Goal: Task Accomplishment & Management: Manage account settings

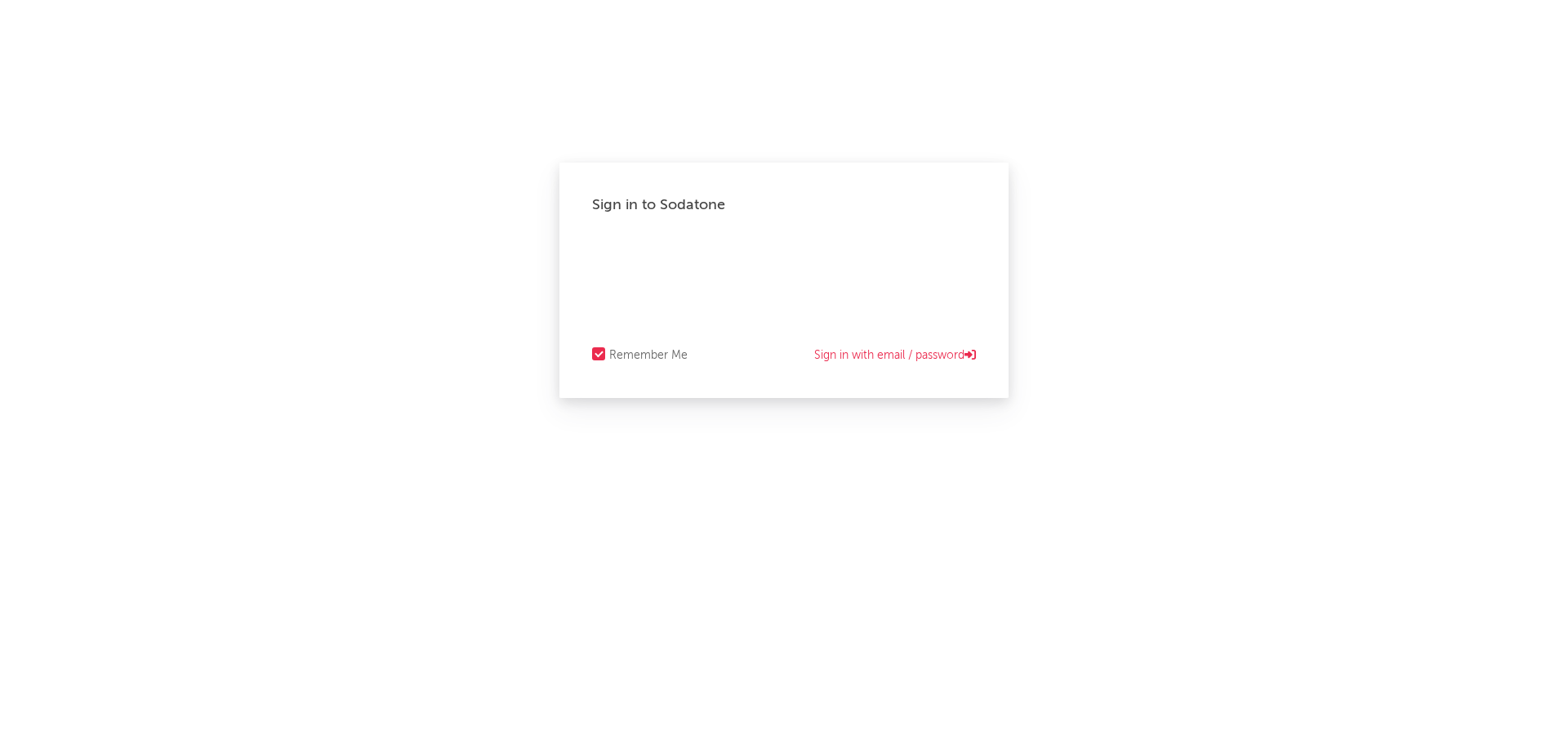
select select "warner_chappell"
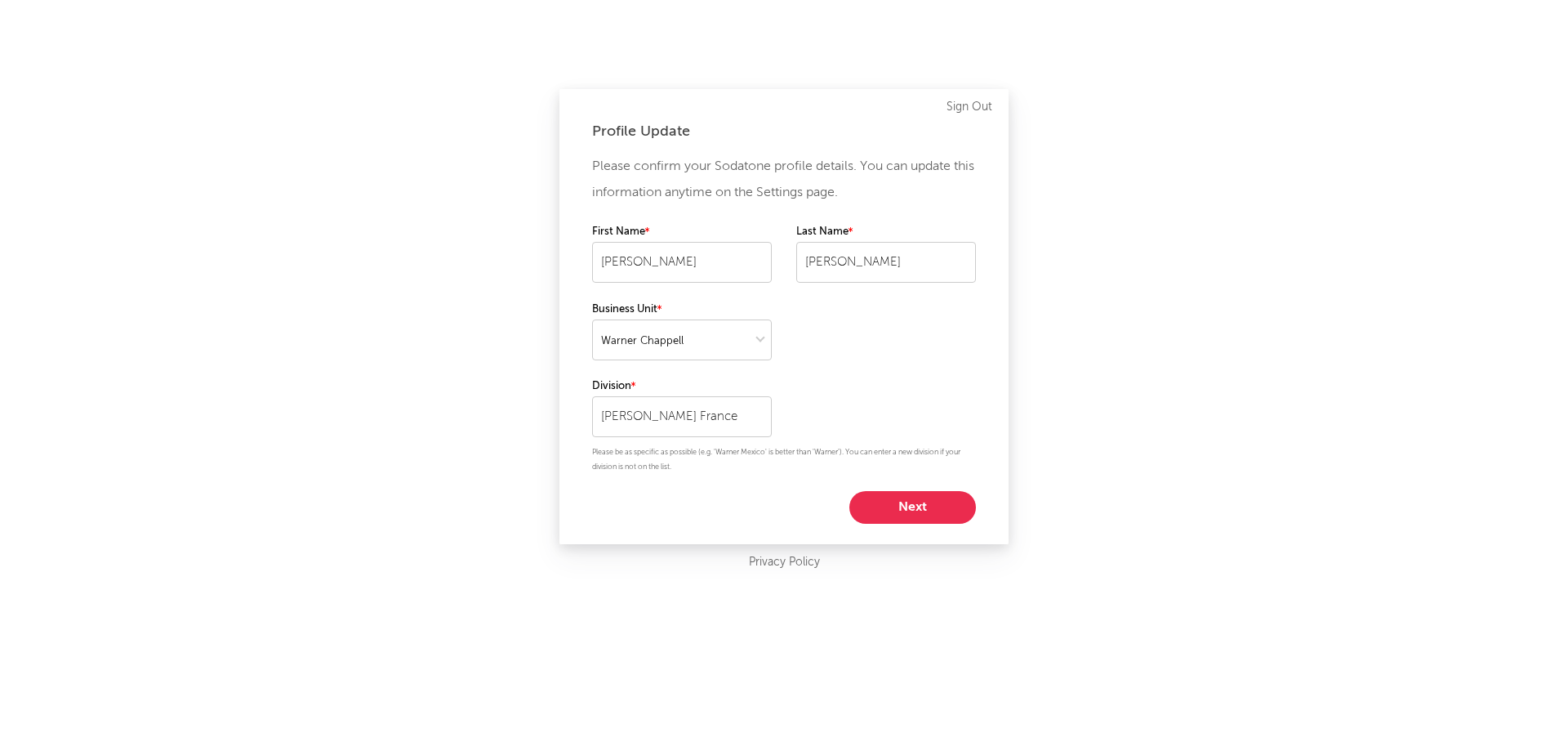
click at [906, 505] on button "Next" at bounding box center [913, 507] width 127 height 32
select select "manager"
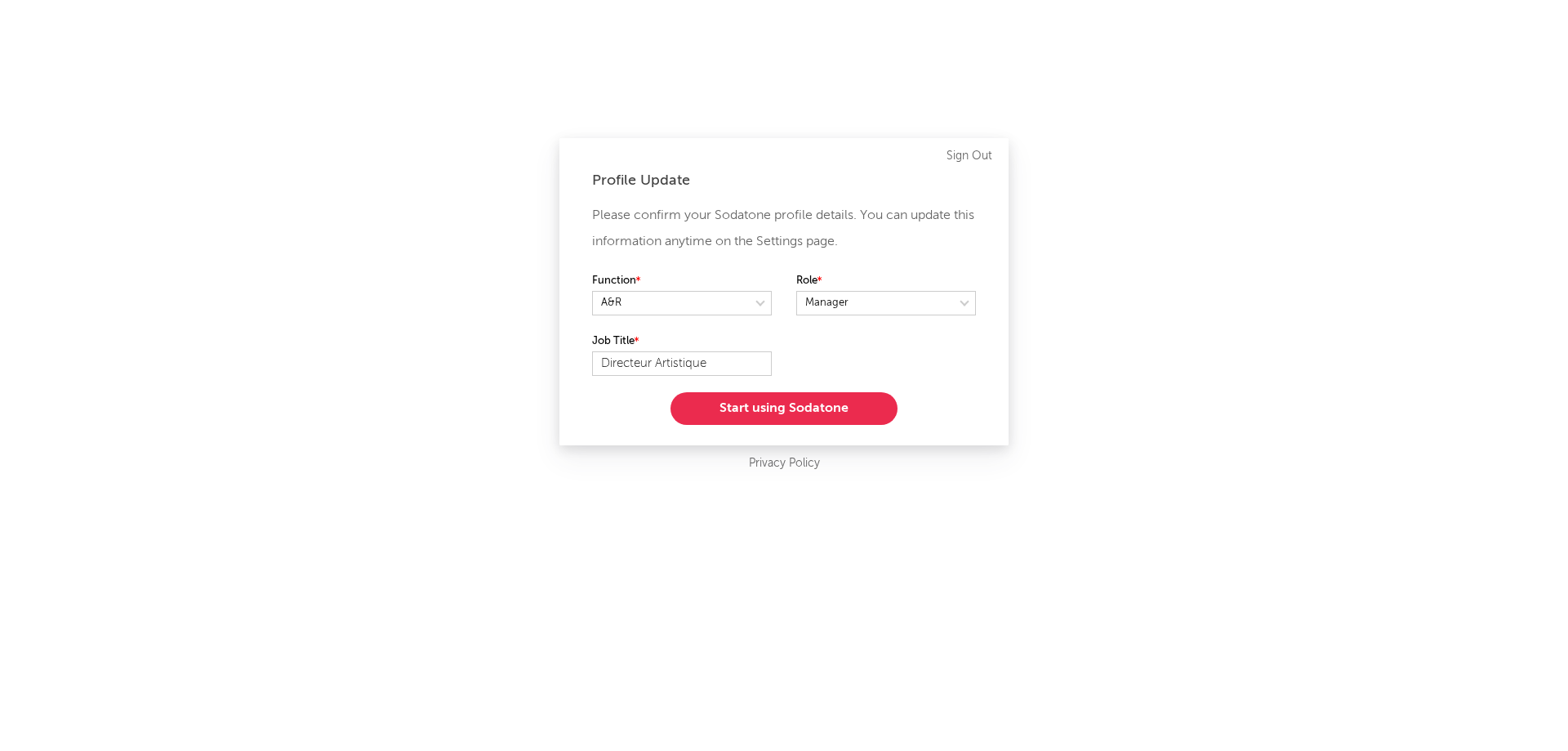
click at [808, 409] on button "Start using Sodatone" at bounding box center [784, 409] width 227 height 32
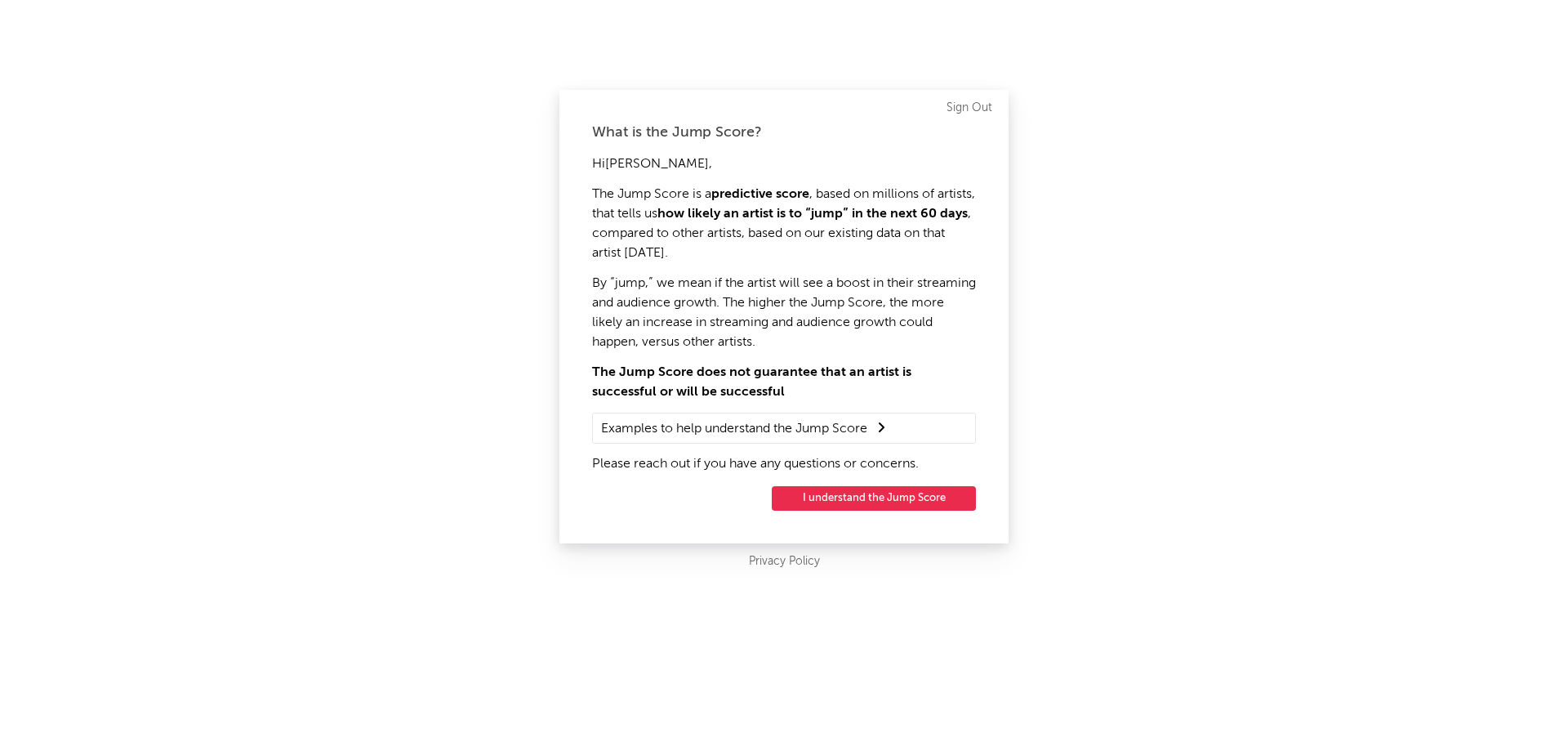
click at [831, 494] on button "I understand the Jump Score" at bounding box center [874, 498] width 204 height 25
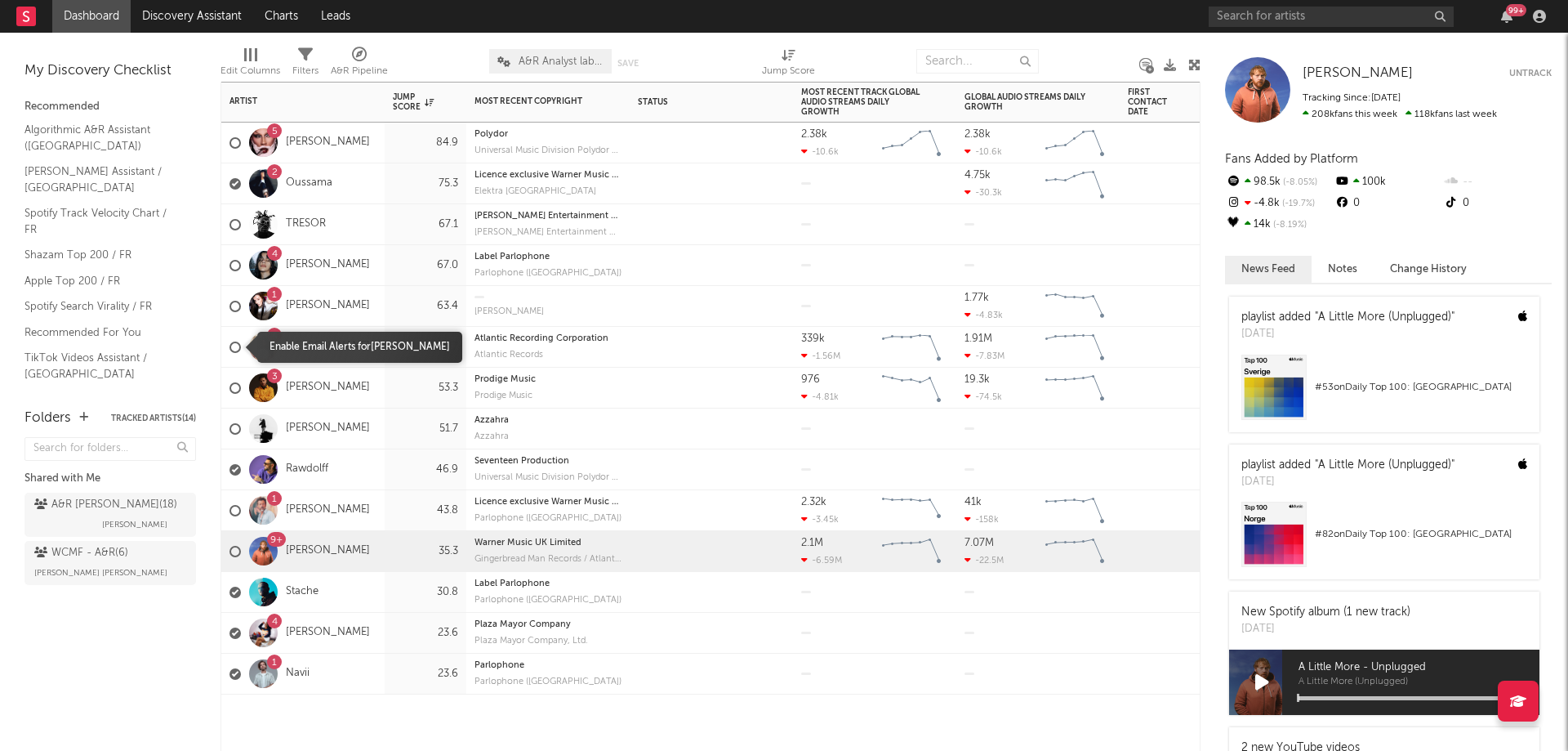
click at [231, 347] on div at bounding box center [235, 347] width 11 height 11
click at [230, 347] on input "checkbox" at bounding box center [230, 347] width 0 height 14
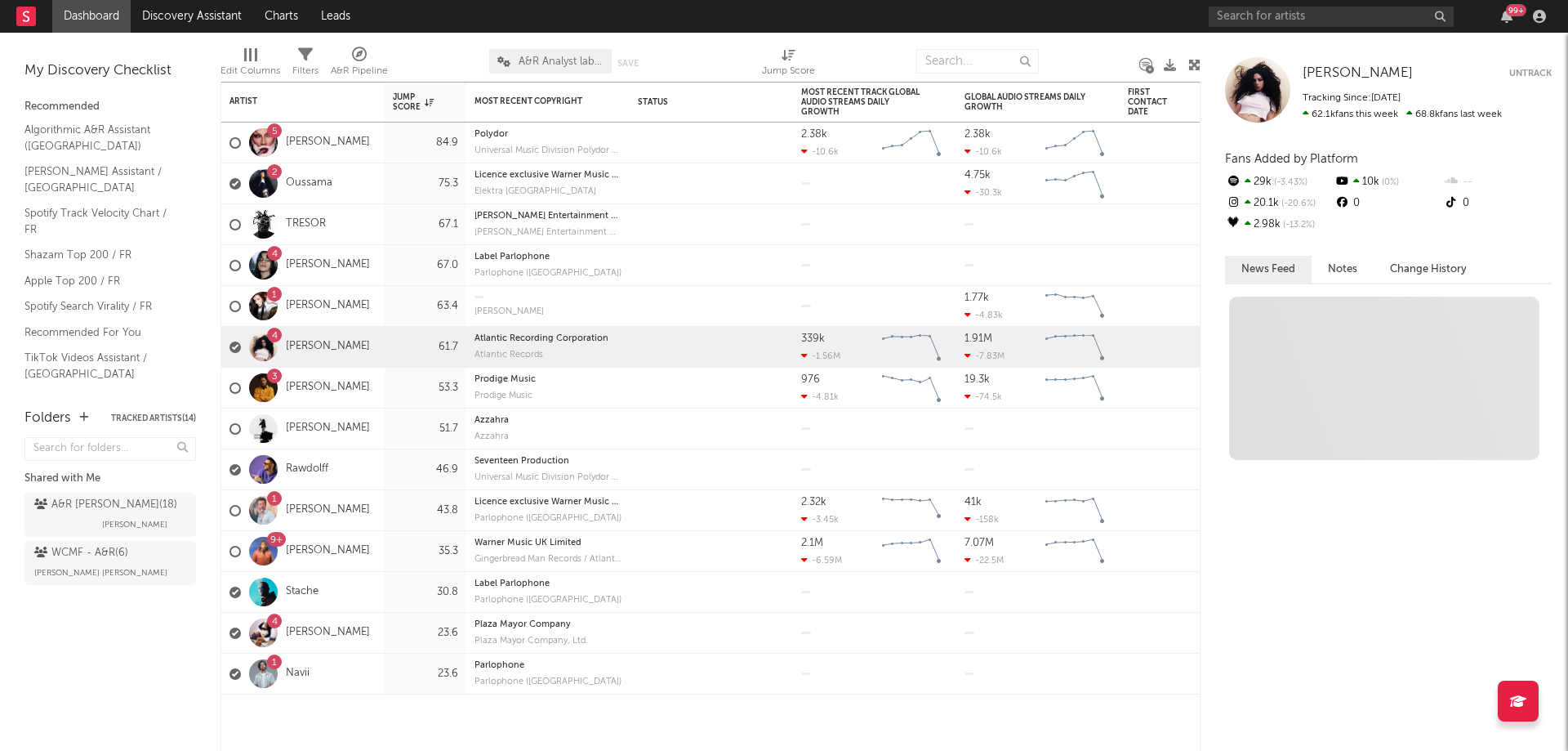
click at [1538, 70] on button "Untrack" at bounding box center [1530, 73] width 43 height 16
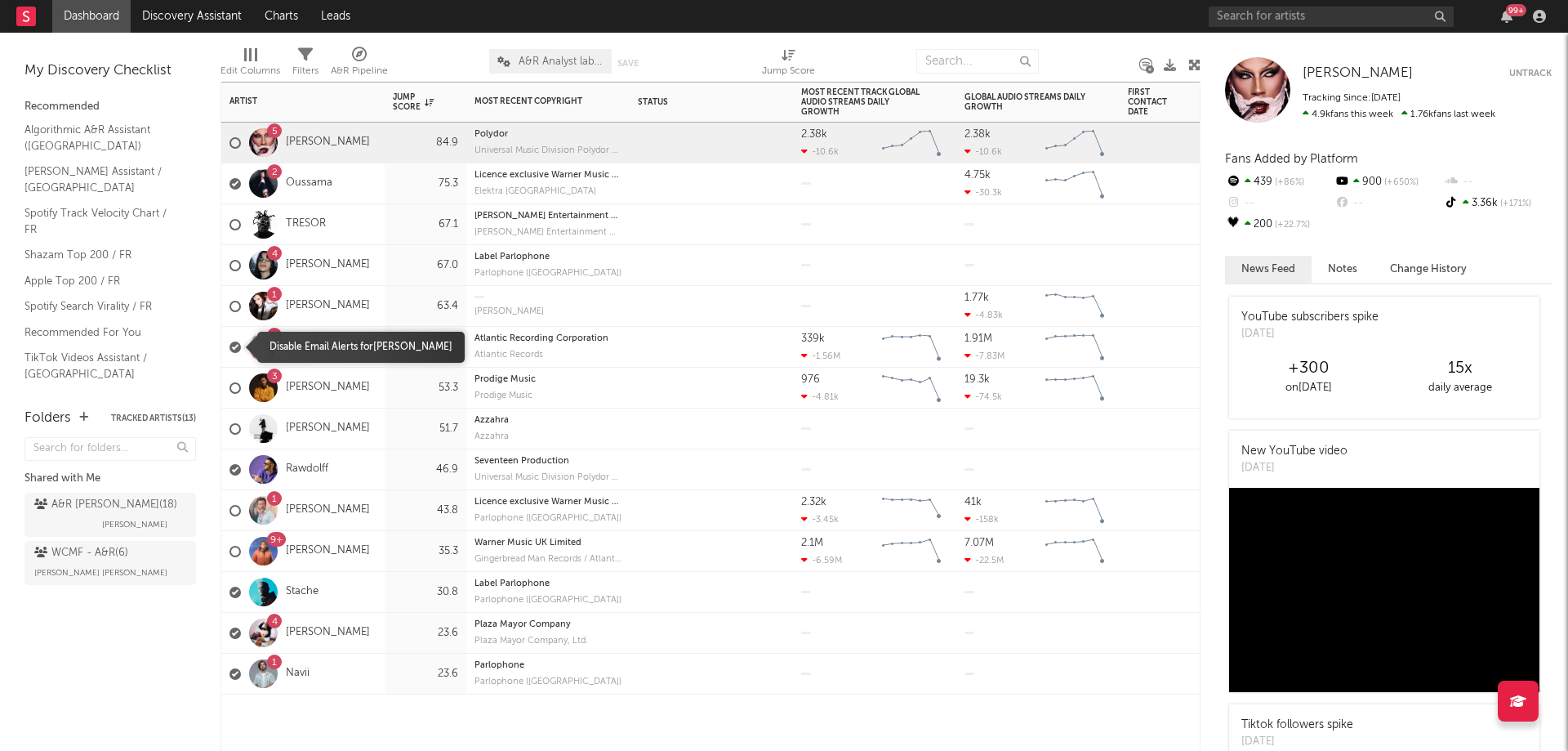
click at [233, 347] on div at bounding box center [235, 347] width 11 height 11
click at [230, 347] on input "checkbox" at bounding box center [230, 347] width 0 height 14
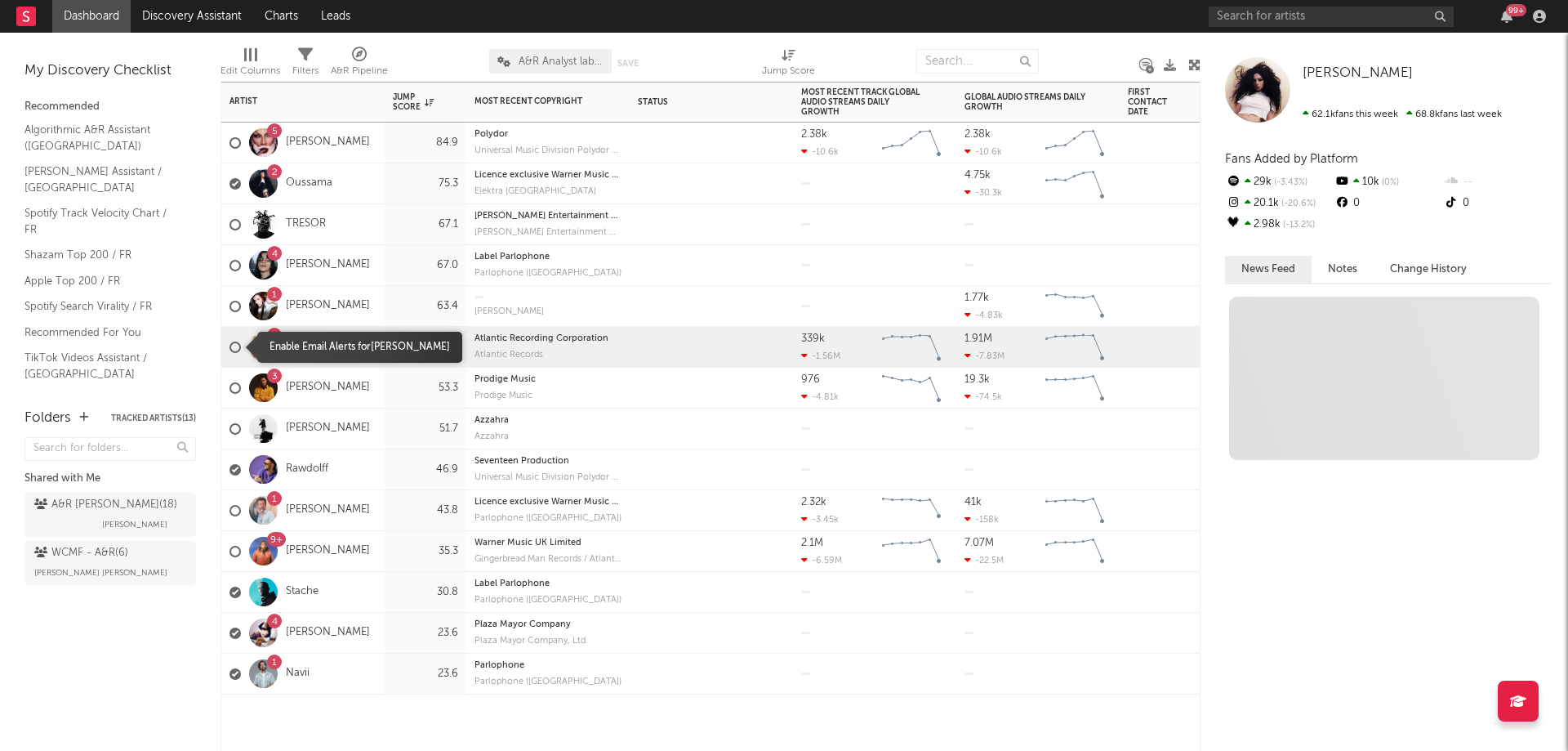
click at [231, 341] on label at bounding box center [235, 347] width 11 height 14
click at [230, 341] on input "checkbox" at bounding box center [230, 347] width 0 height 14
click at [237, 346] on div at bounding box center [235, 347] width 11 height 11
click at [230, 346] on input "checkbox" at bounding box center [230, 347] width 0 height 14
click at [1526, 700] on icon at bounding box center [1518, 701] width 16 height 13
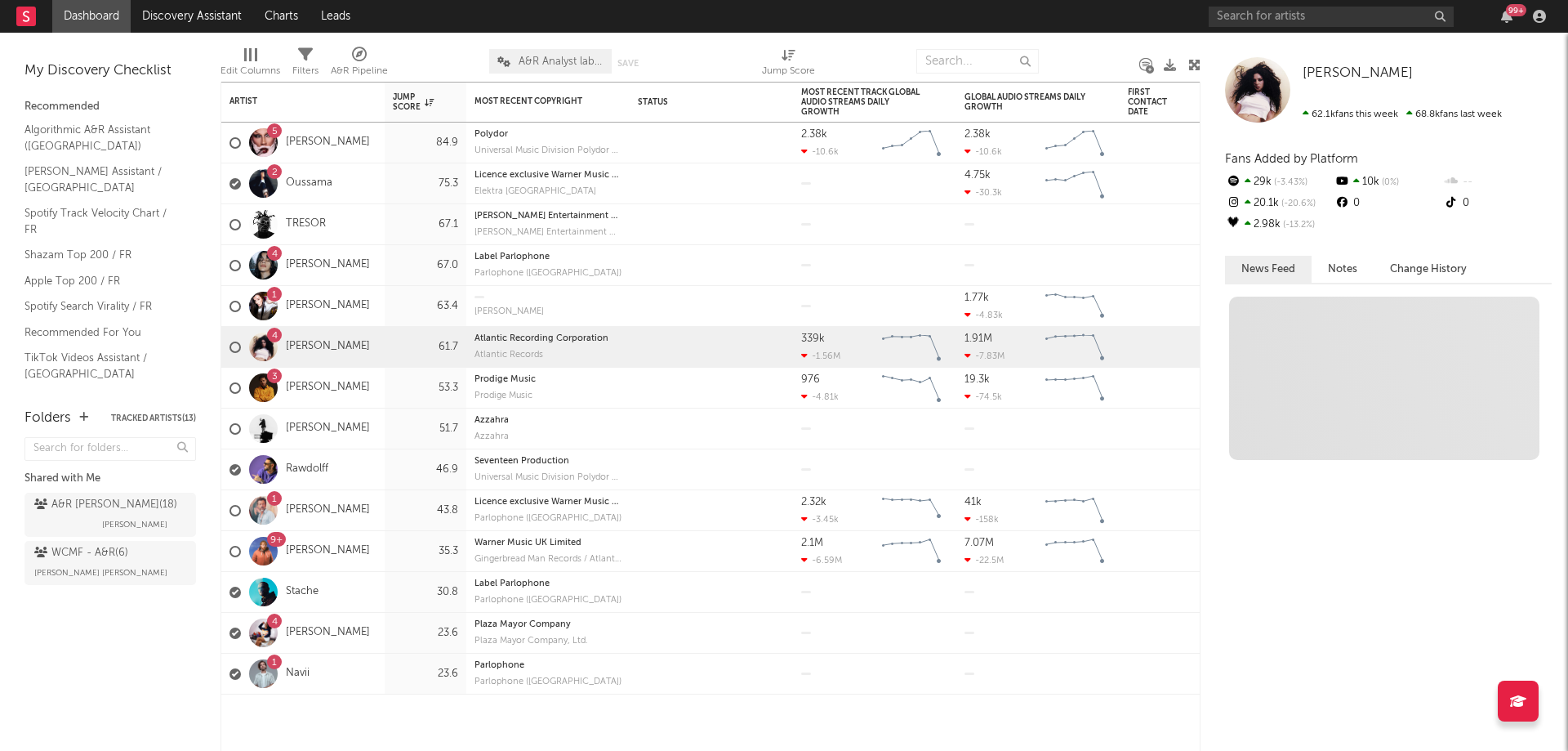
click at [1437, 481] on div at bounding box center [1388, 521] width 327 height 458
click at [234, 635] on div at bounding box center [235, 633] width 11 height 11
click at [230, 635] on input "checkbox" at bounding box center [230, 633] width 0 height 14
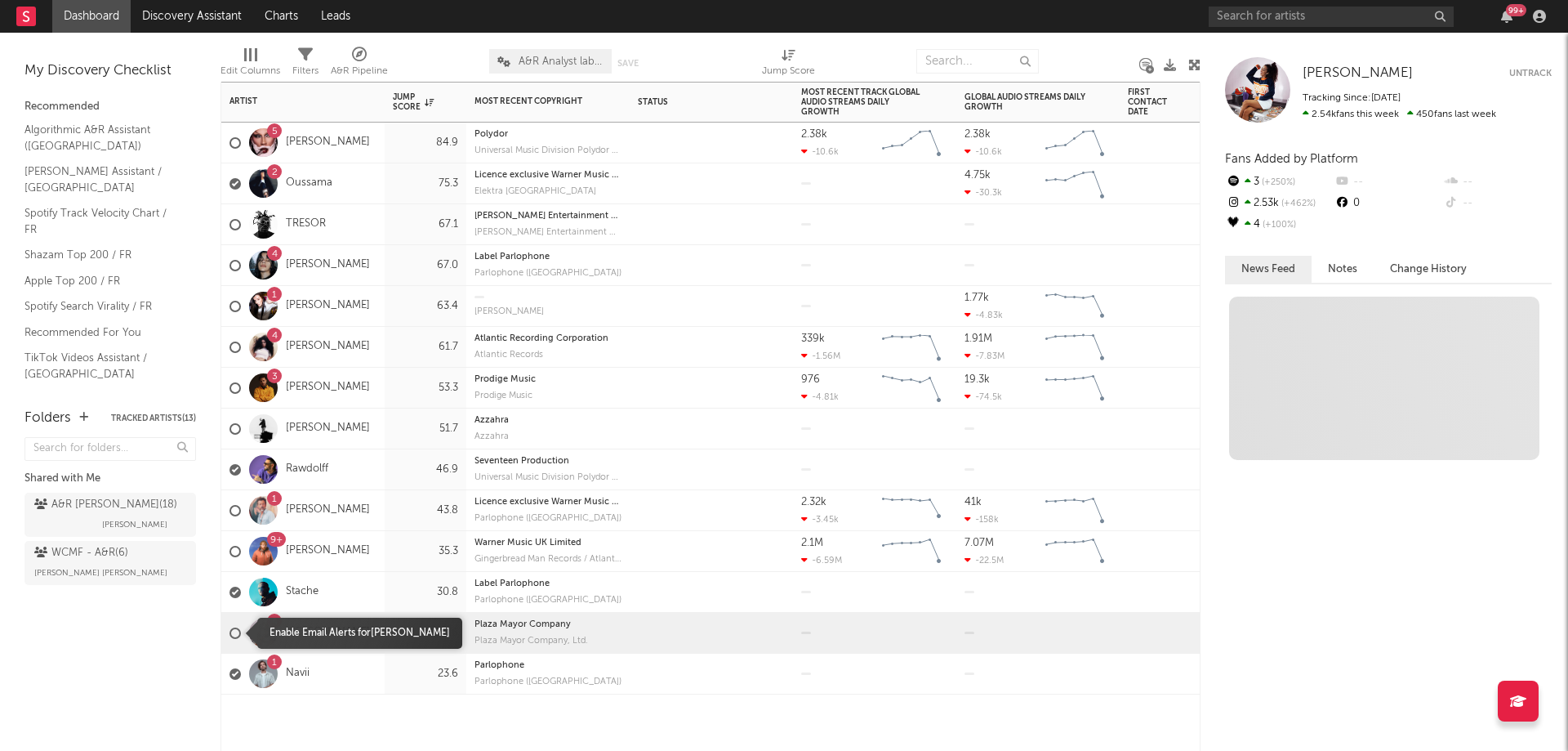
click at [234, 635] on div at bounding box center [235, 633] width 11 height 11
click at [230, 635] on input "checkbox" at bounding box center [230, 633] width 0 height 14
click at [1535, 68] on button "Untrack" at bounding box center [1530, 73] width 43 height 16
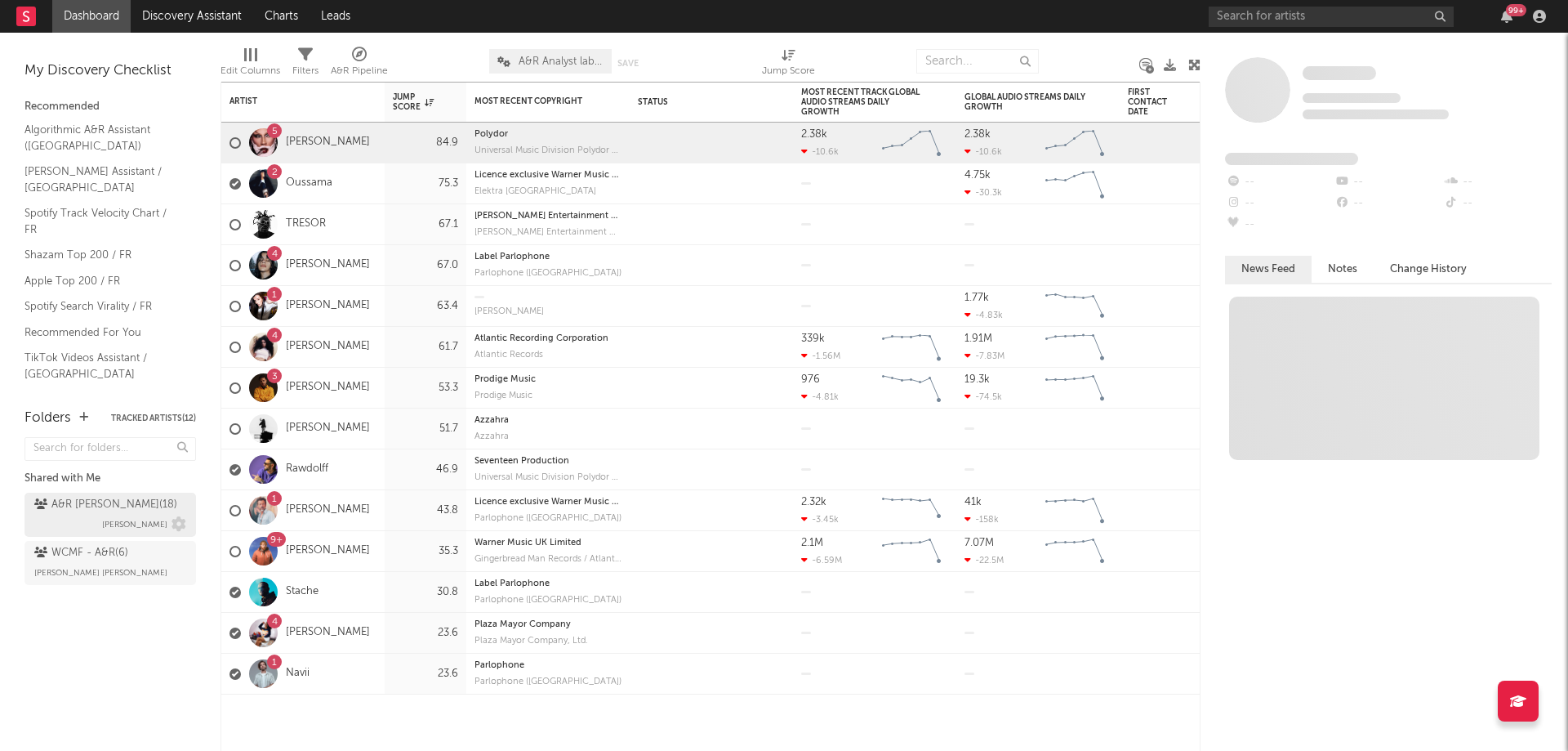
click at [146, 506] on div "A&R [PERSON_NAME] ( 18 ) [PERSON_NAME]" at bounding box center [110, 515] width 151 height 39
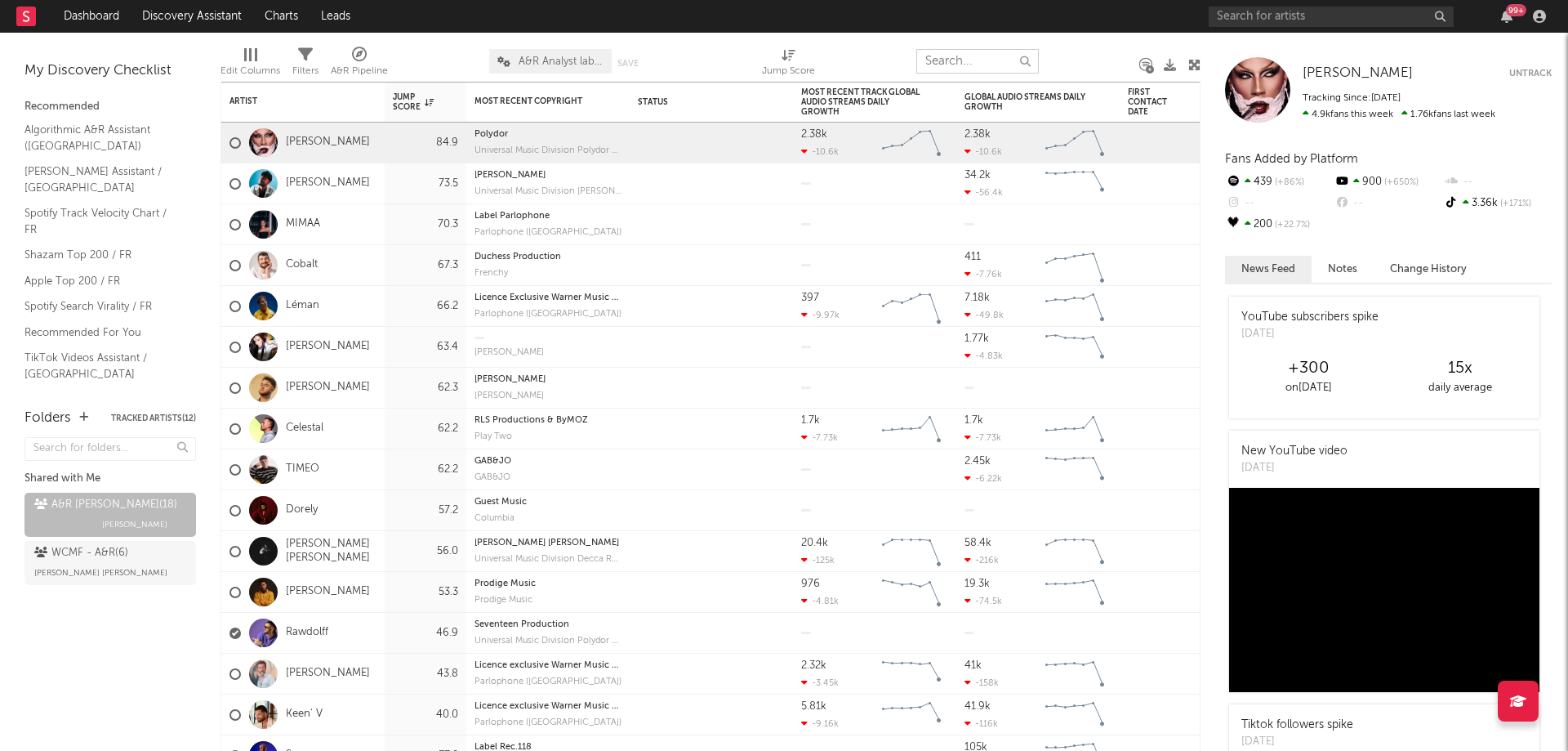
click at [941, 63] on input "text" at bounding box center [977, 61] width 123 height 25
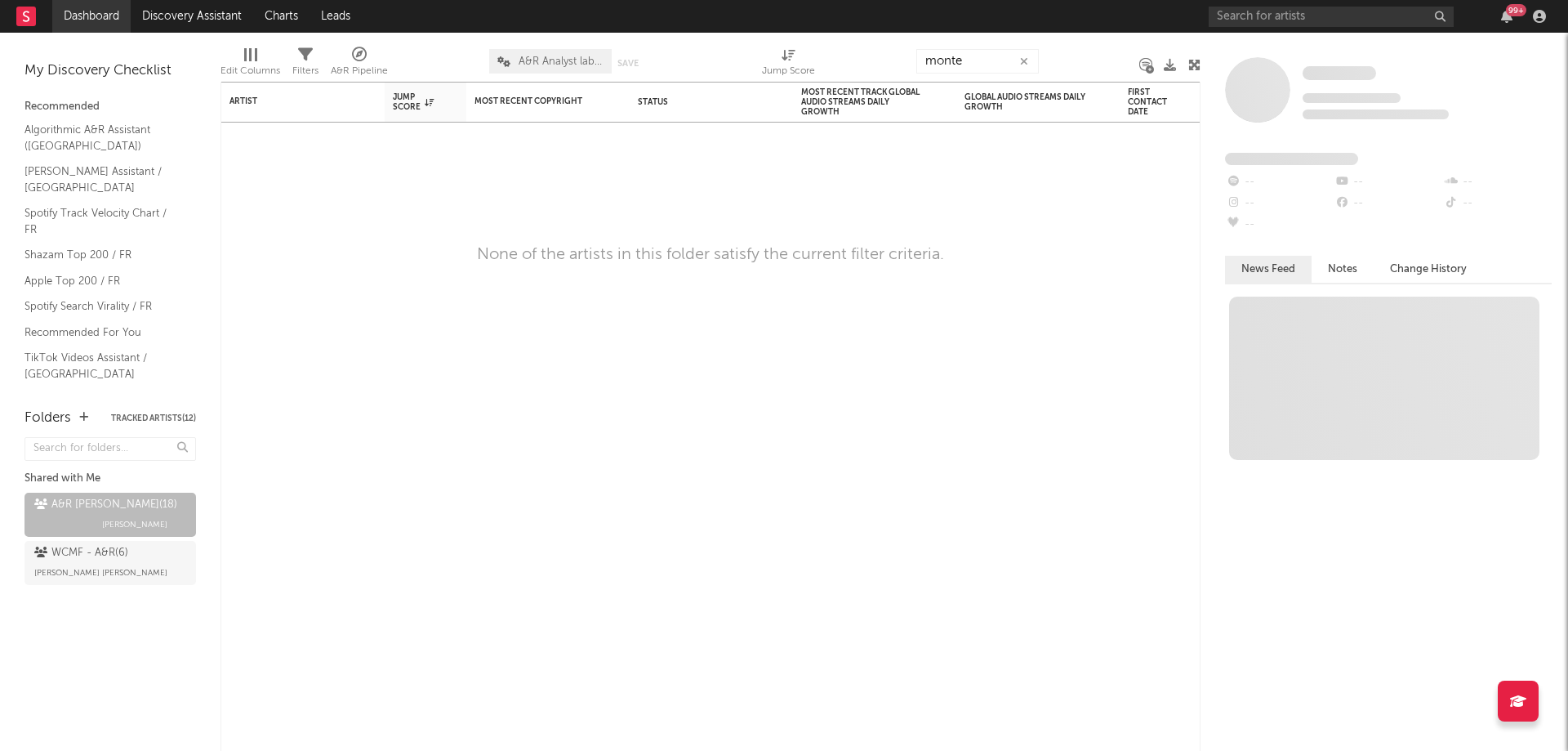
click at [89, 14] on link "Dashboard" at bounding box center [91, 16] width 78 height 32
click at [967, 60] on input "monte" at bounding box center [977, 61] width 123 height 25
type input "montemarco"
click at [1024, 57] on icon "button" at bounding box center [1024, 61] width 9 height 10
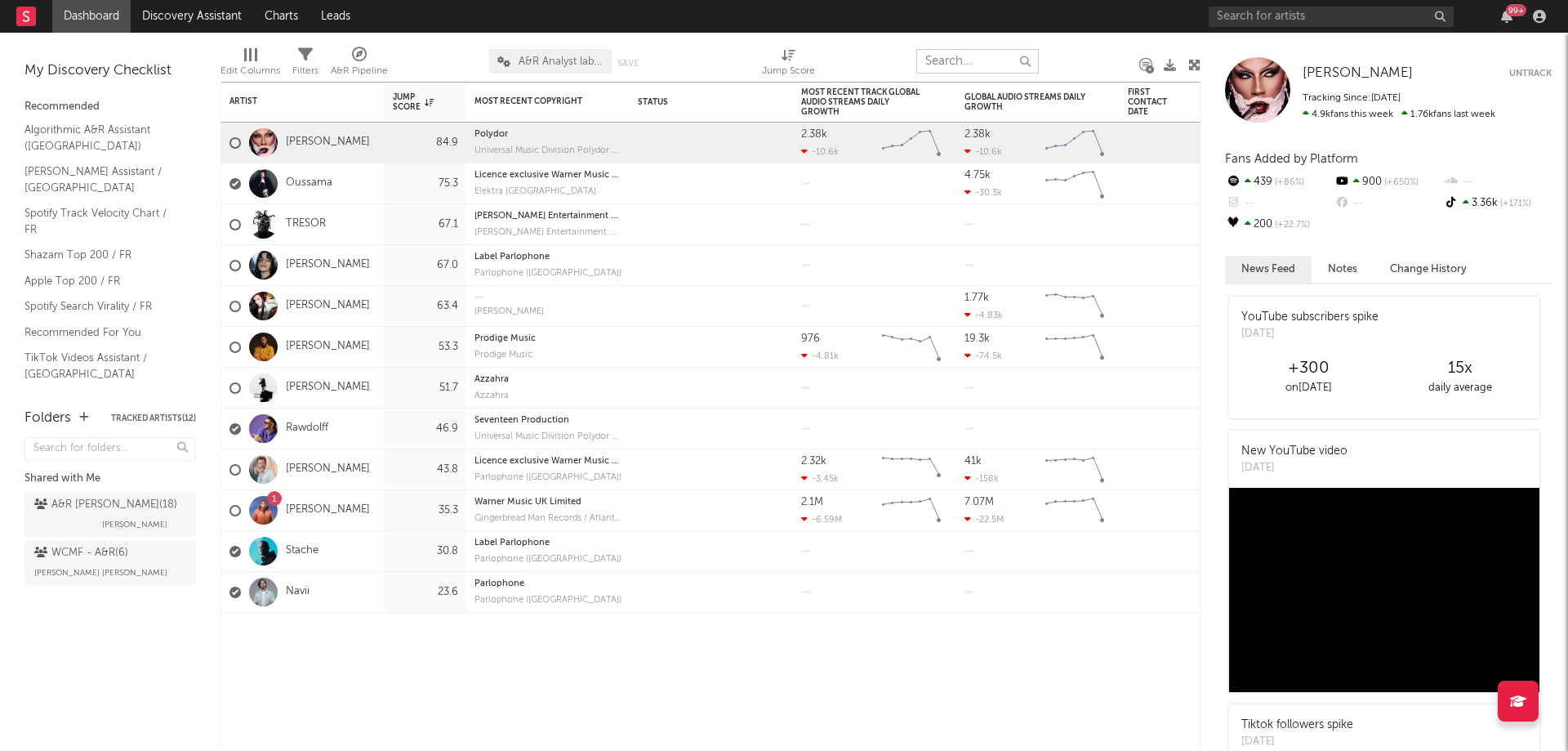
paste input "[URL][DOMAIN_NAME]"
type input "[URL][DOMAIN_NAME]"
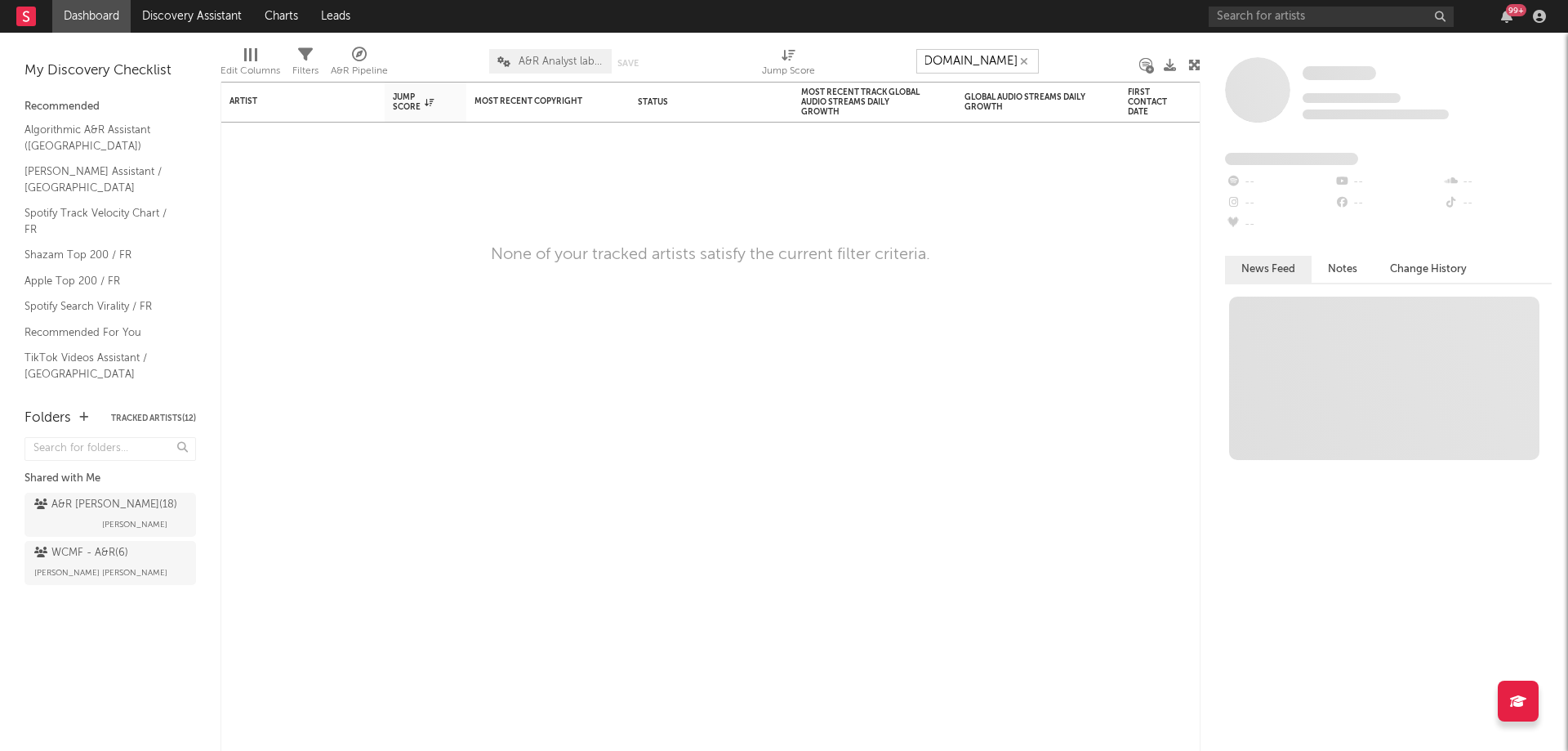
click at [1028, 60] on icon "button" at bounding box center [1024, 61] width 9 height 10
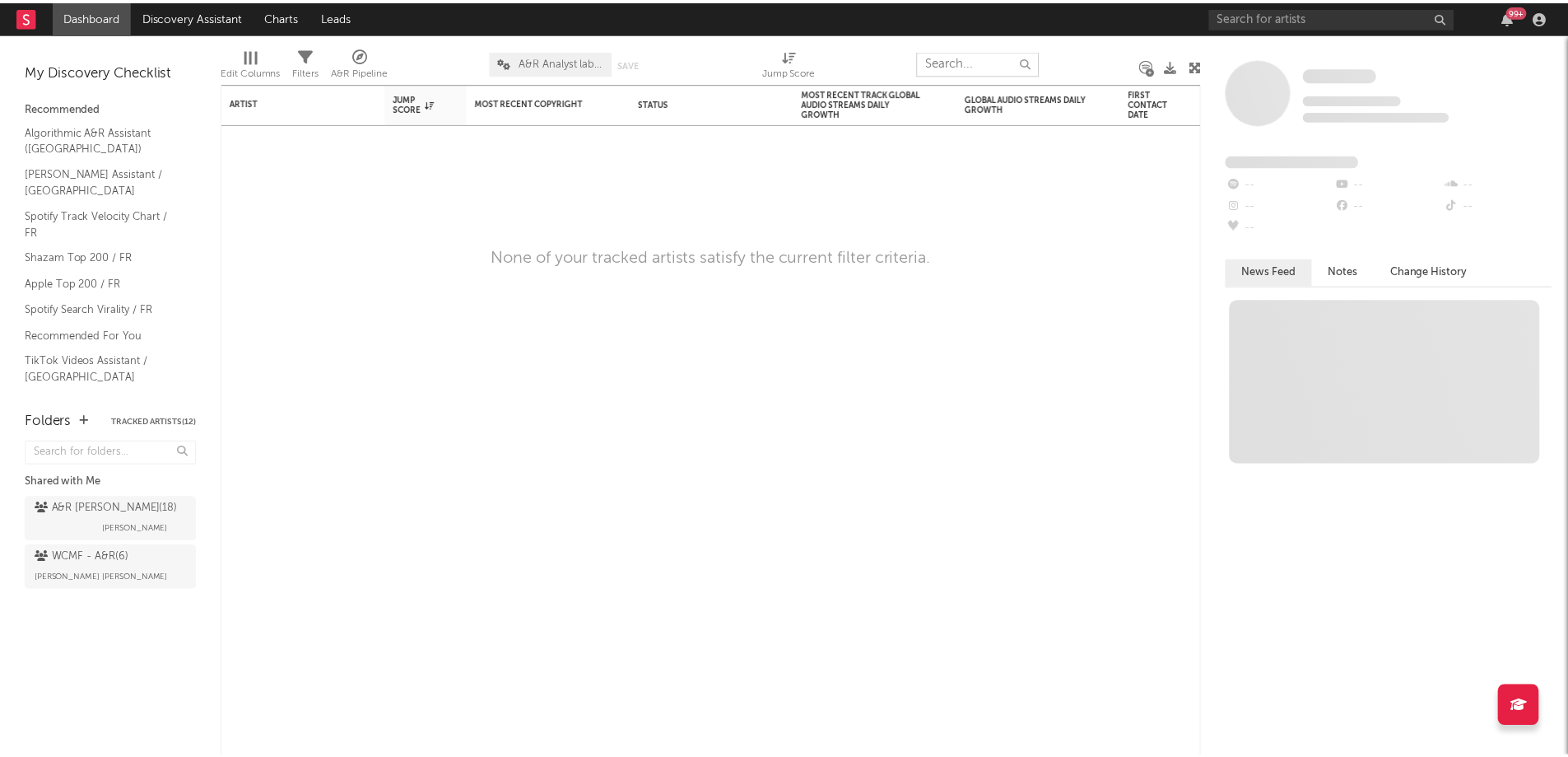
scroll to position [0, 0]
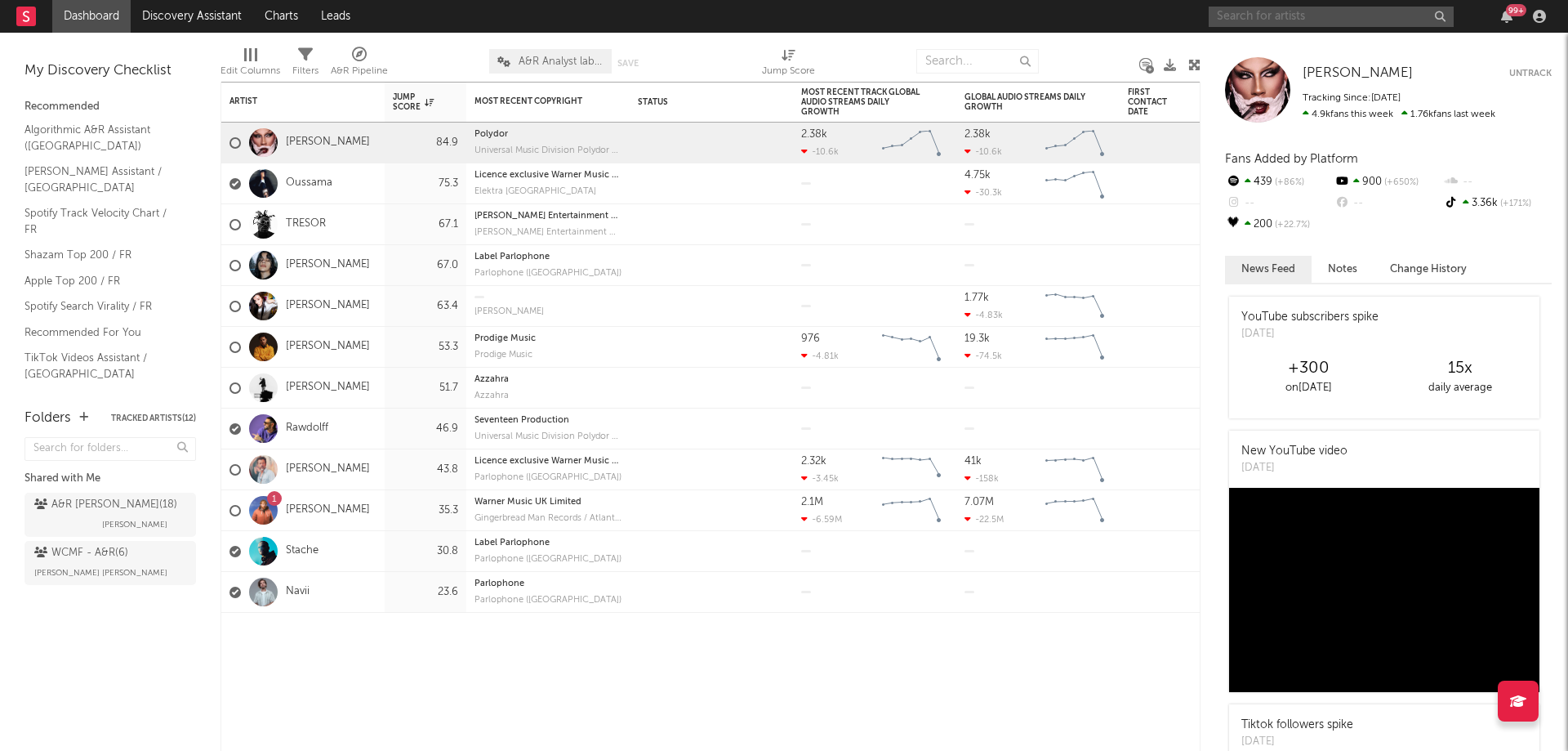
click at [1290, 16] on input "text" at bounding box center [1331, 16] width 245 height 20
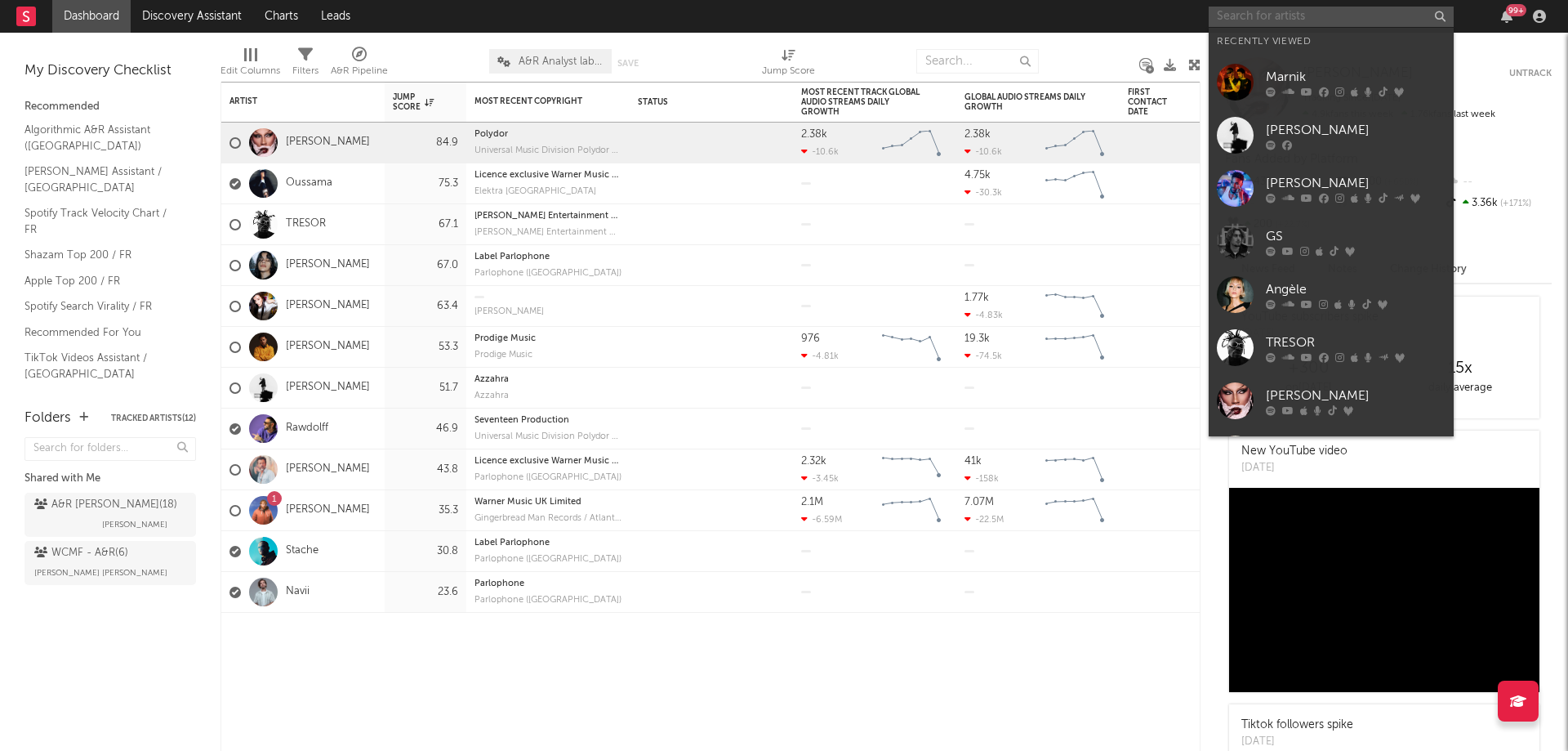
drag, startPoint x: 1290, startPoint y: 16, endPoint x: 1263, endPoint y: 13, distance: 27.2
click at [1263, 13] on input "text" at bounding box center [1331, 16] width 245 height 20
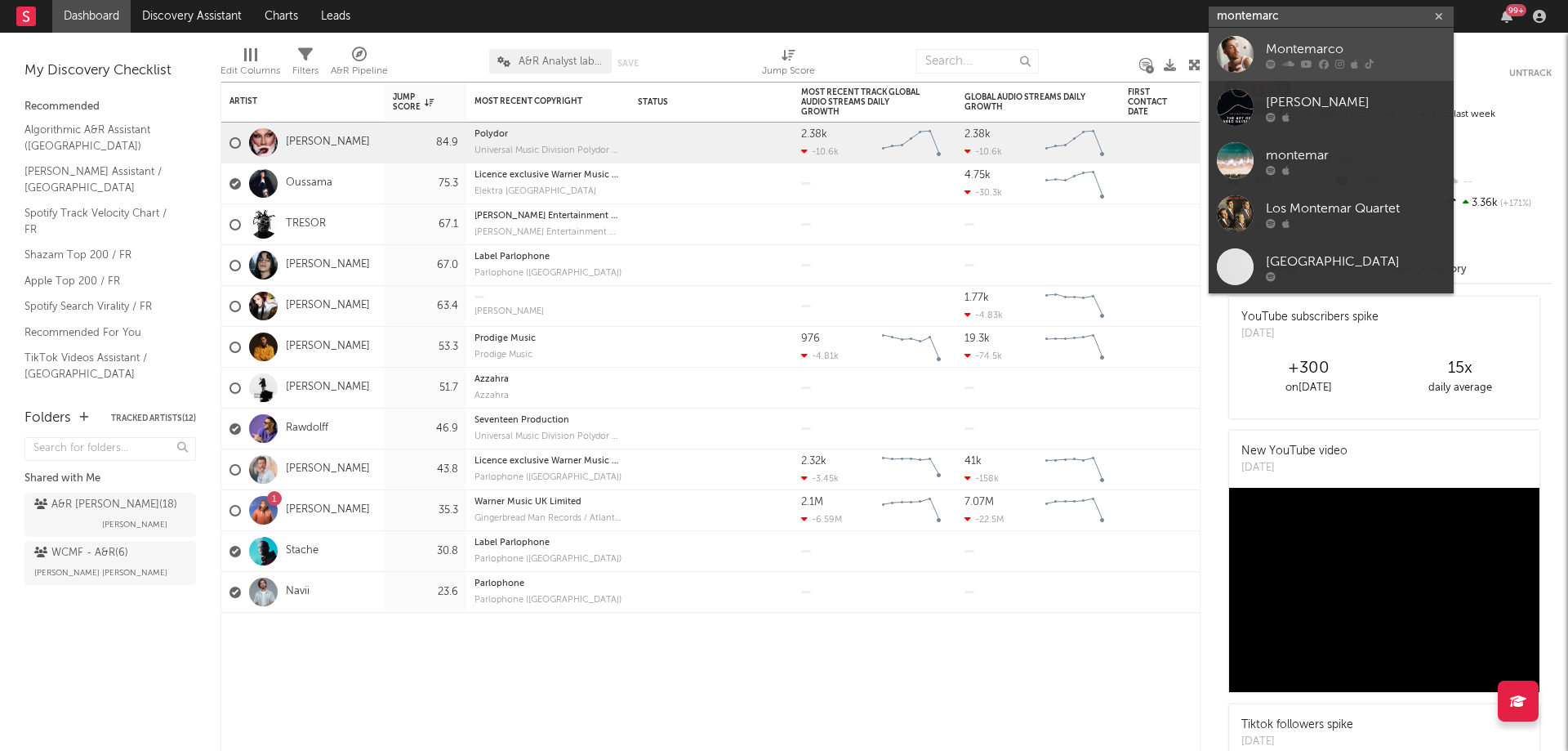
type input "montemarc"
click at [1325, 45] on div "Montemarco" at bounding box center [1356, 49] width 180 height 20
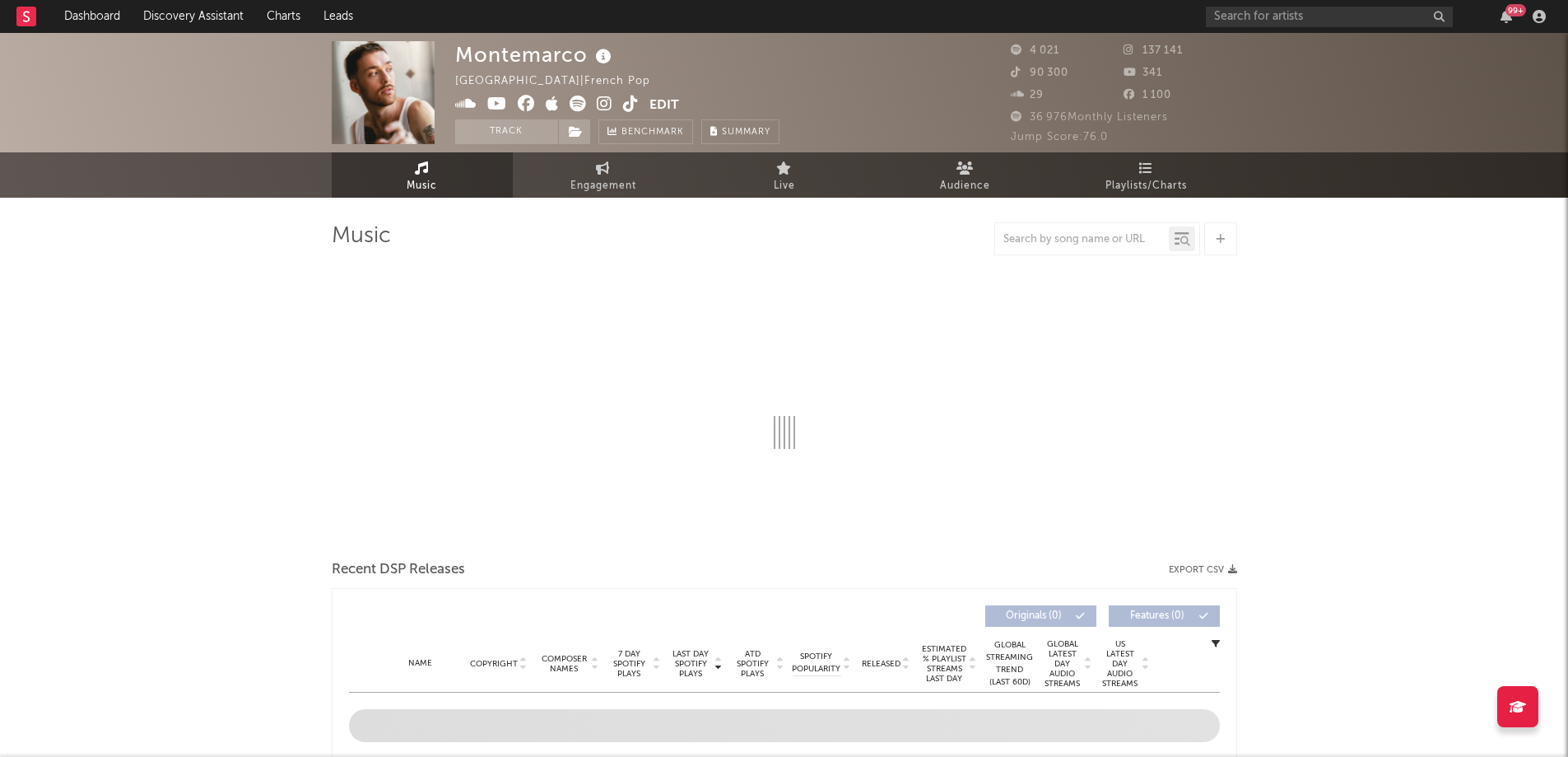
select select "6m"
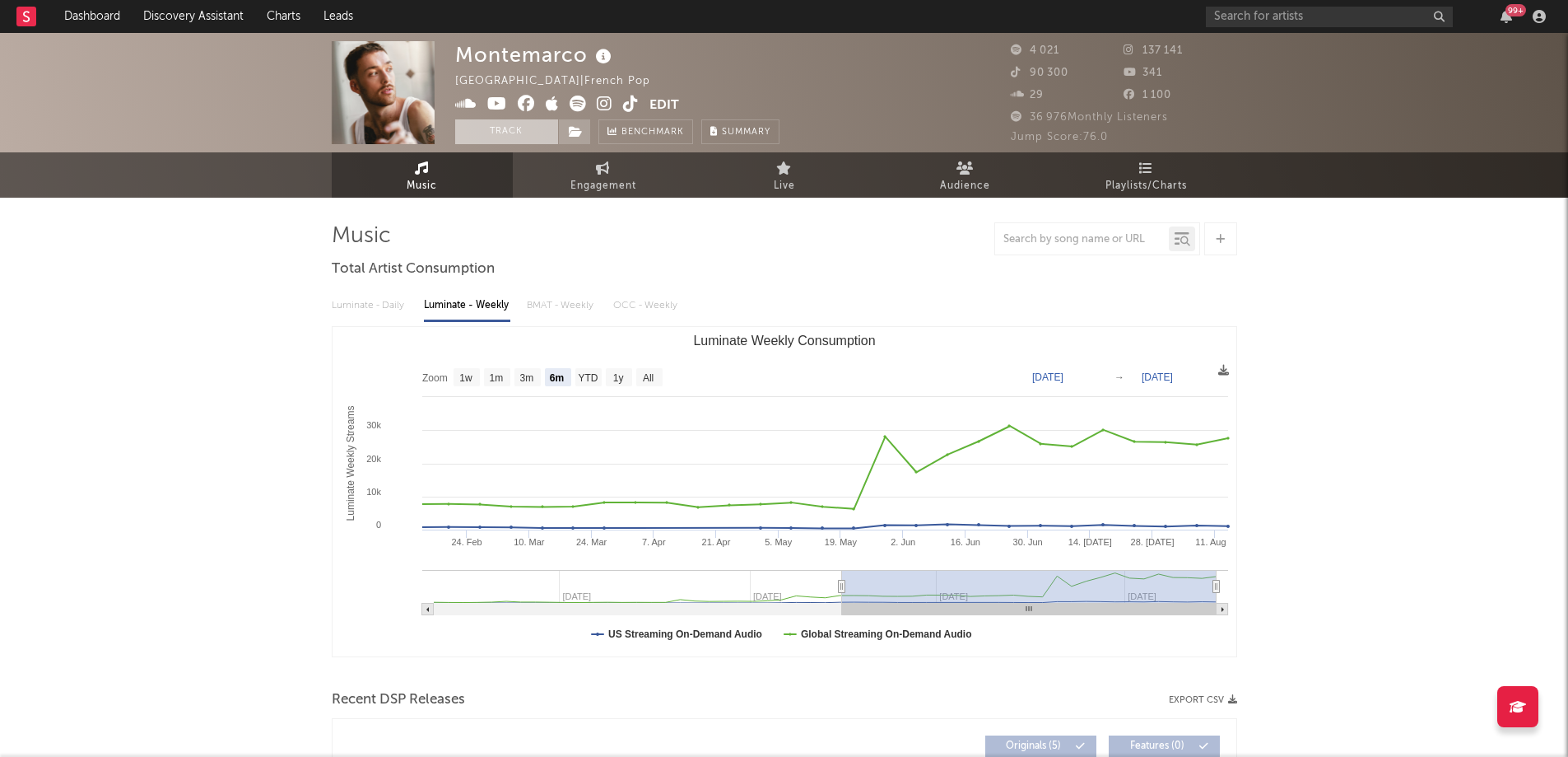
click at [485, 131] on button "Track" at bounding box center [506, 132] width 103 height 25
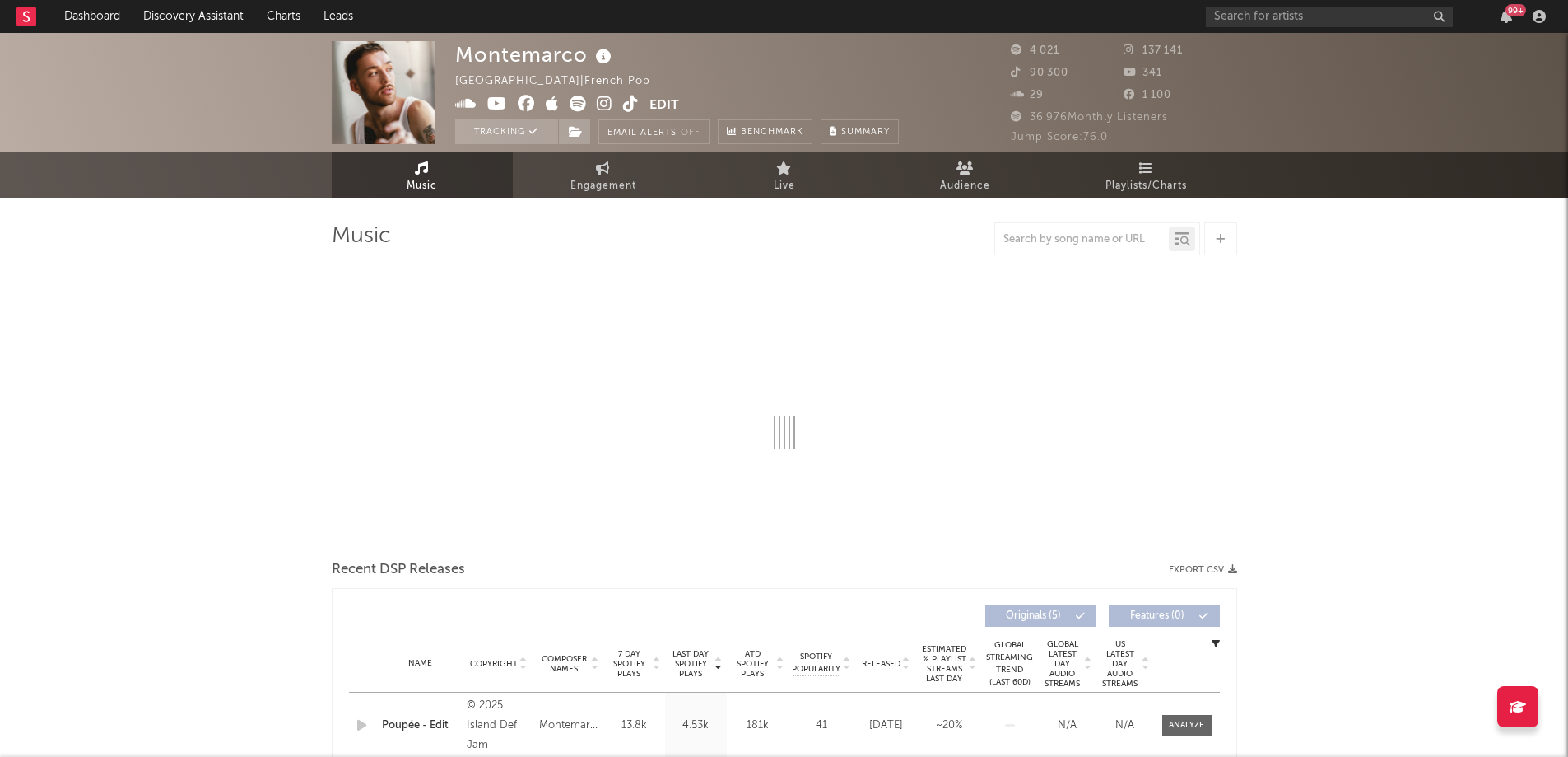
select select "6m"
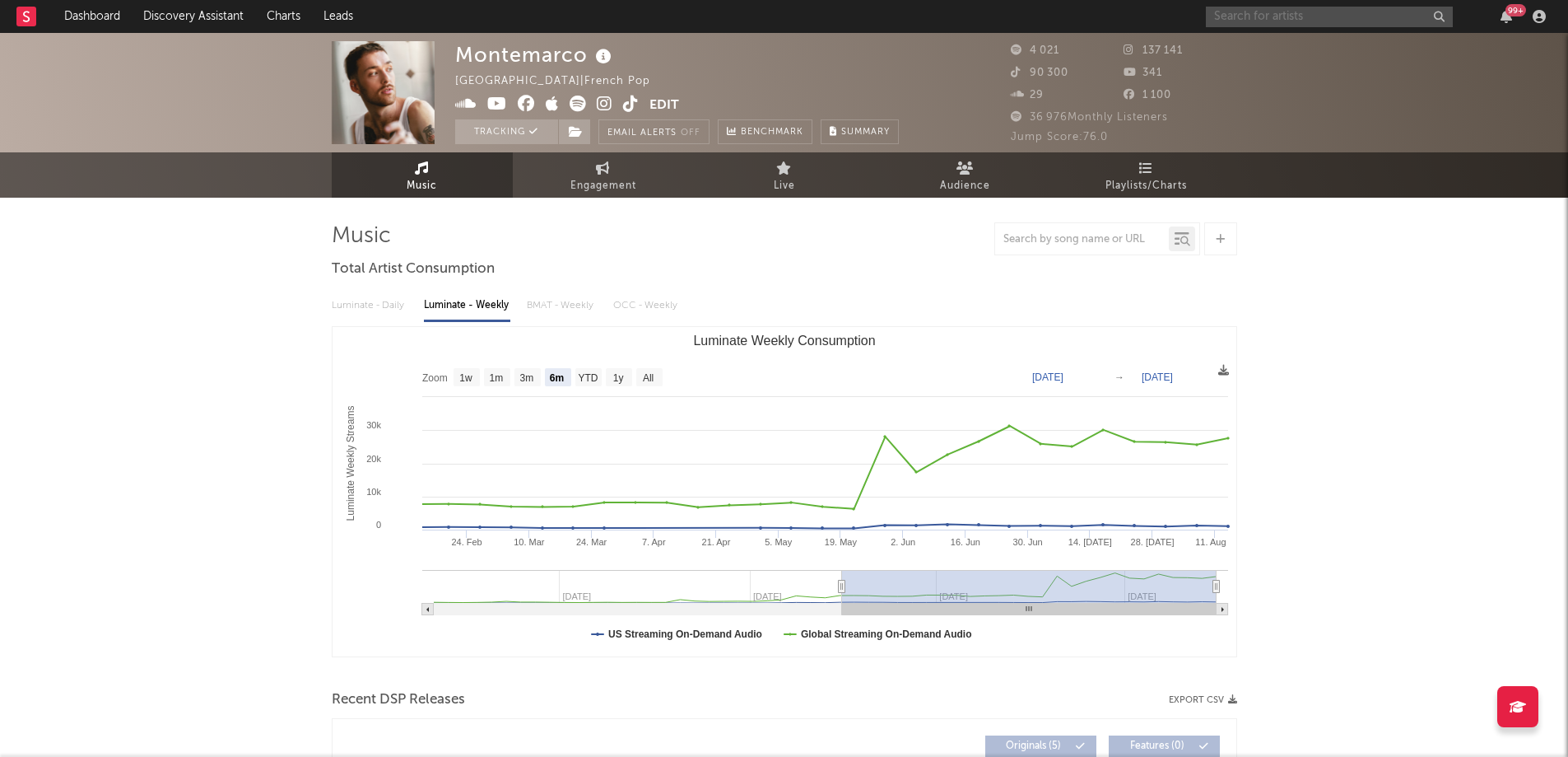
click at [1298, 9] on input "text" at bounding box center [1329, 16] width 247 height 20
type input "[PERSON_NAME]"
click at [1308, 47] on div "[PERSON_NAME]" at bounding box center [1354, 49] width 181 height 20
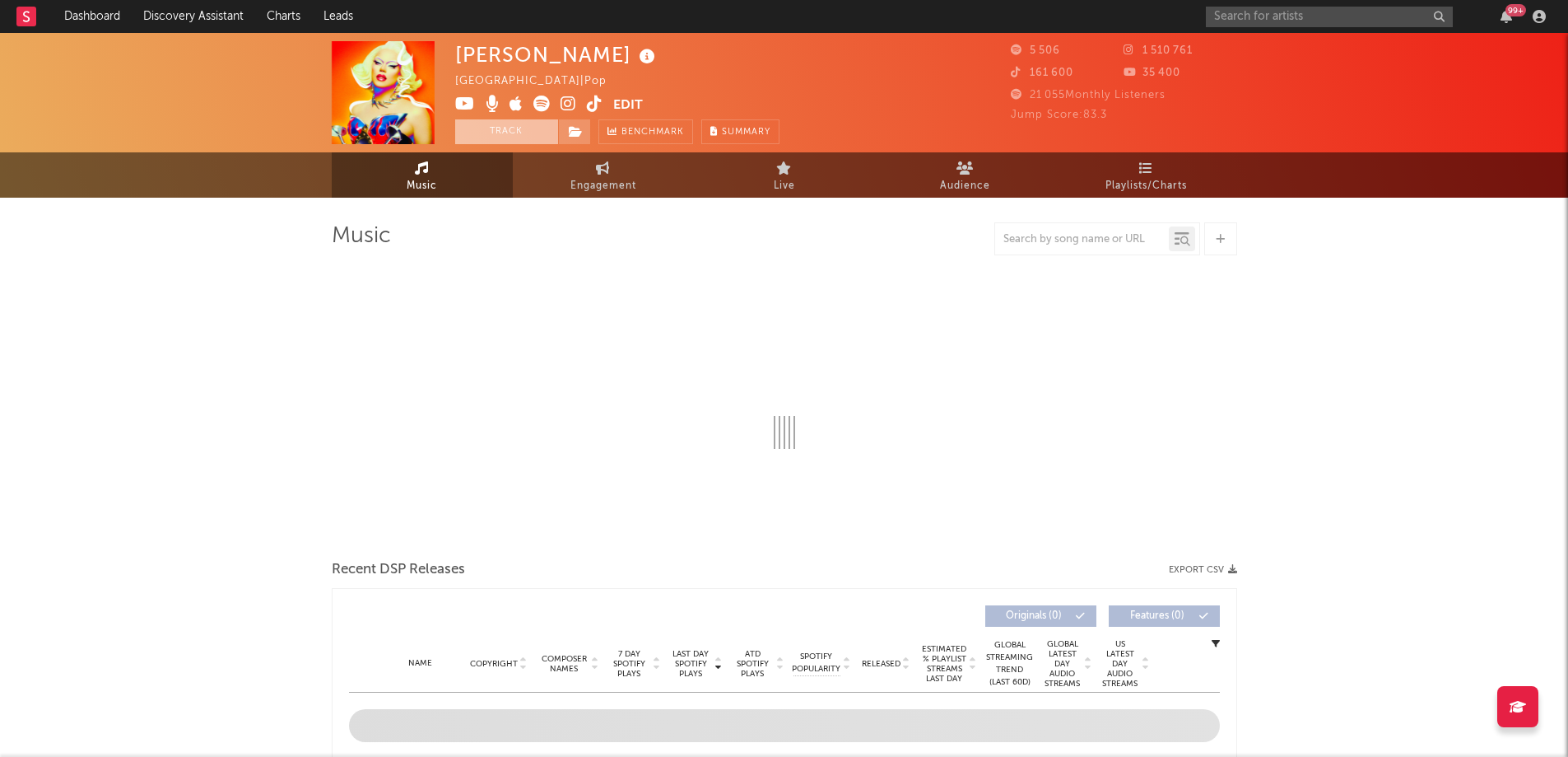
select select "6m"
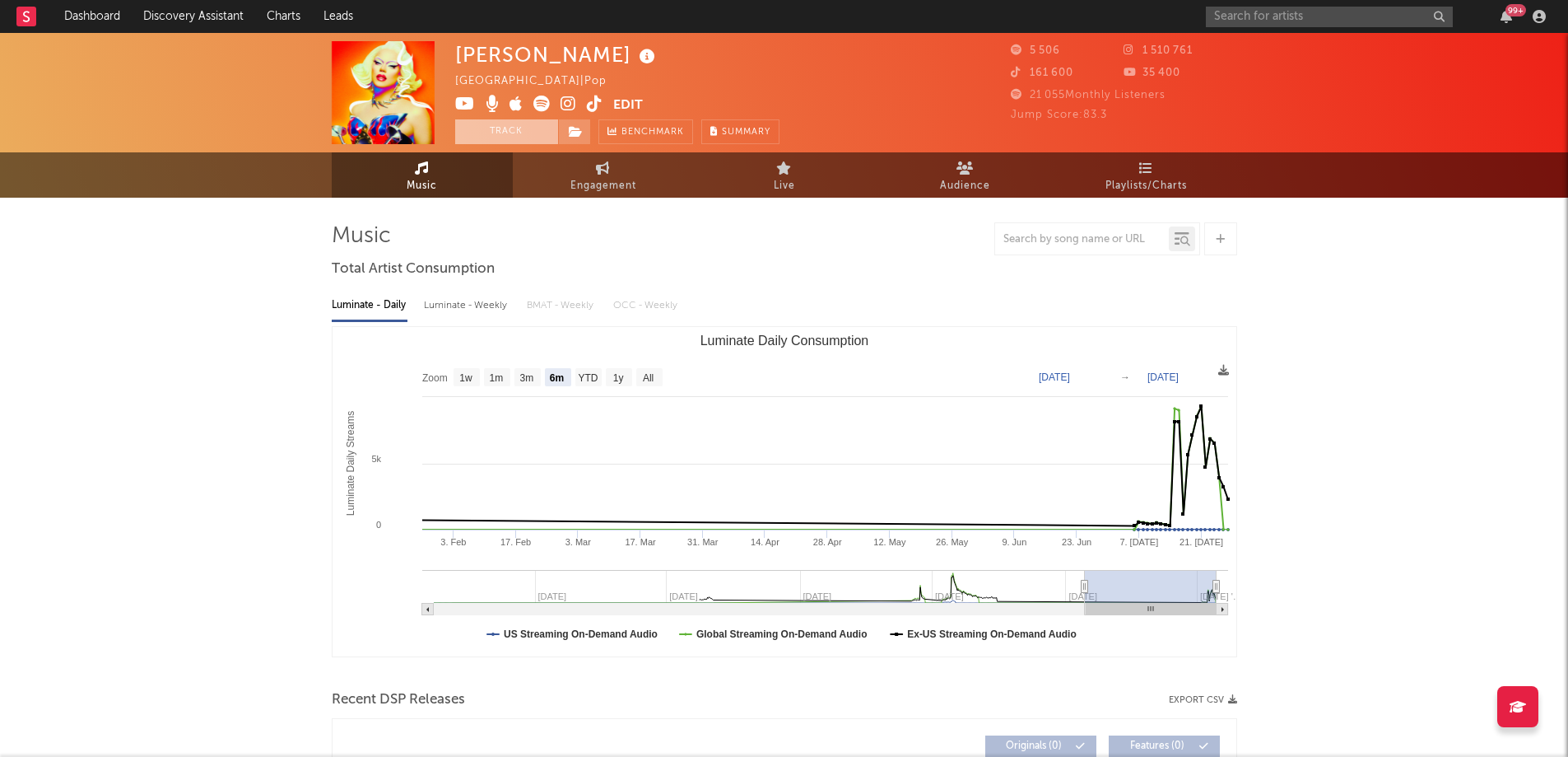
click at [515, 124] on button "Track" at bounding box center [506, 132] width 103 height 25
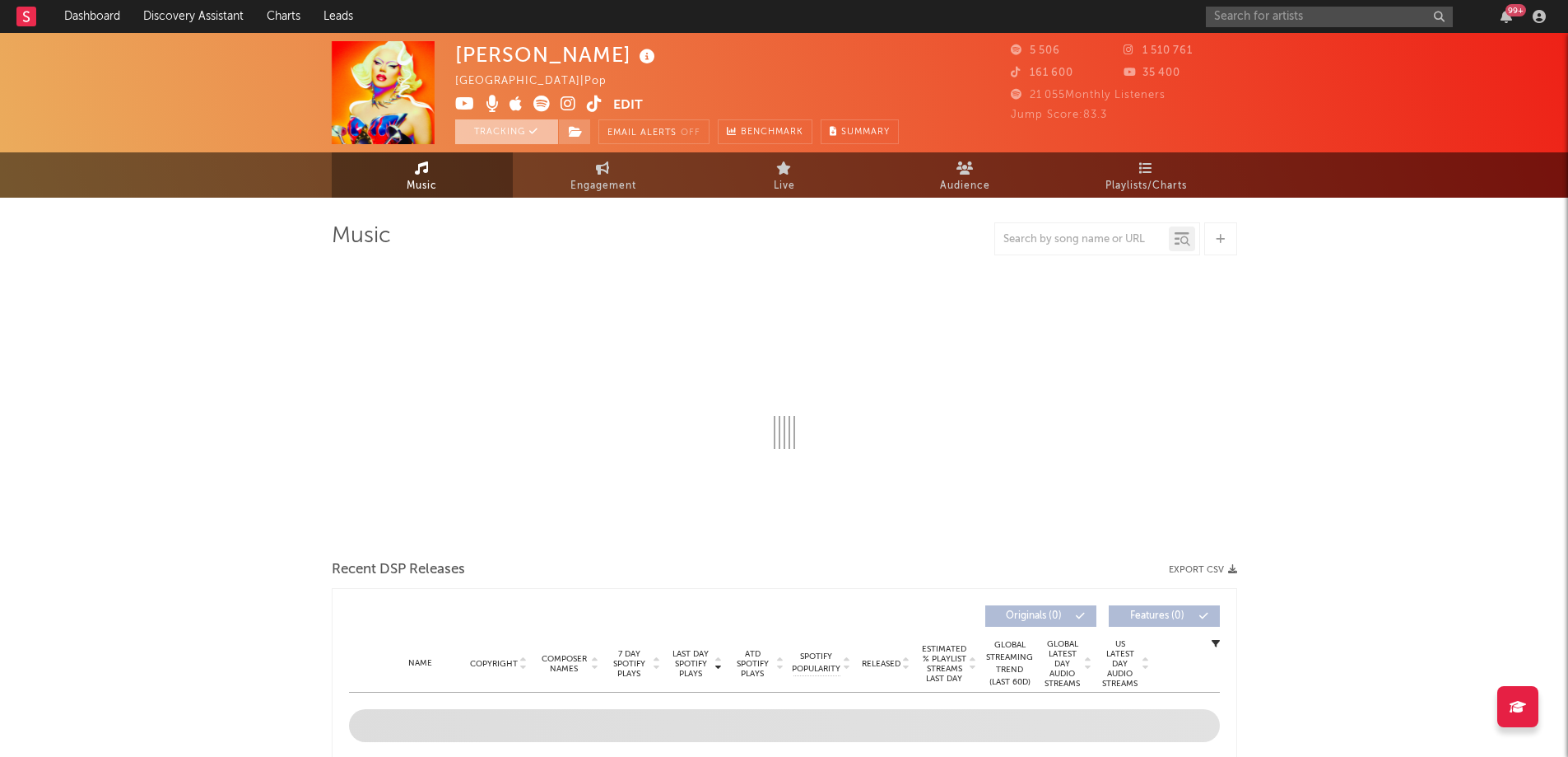
select select "6m"
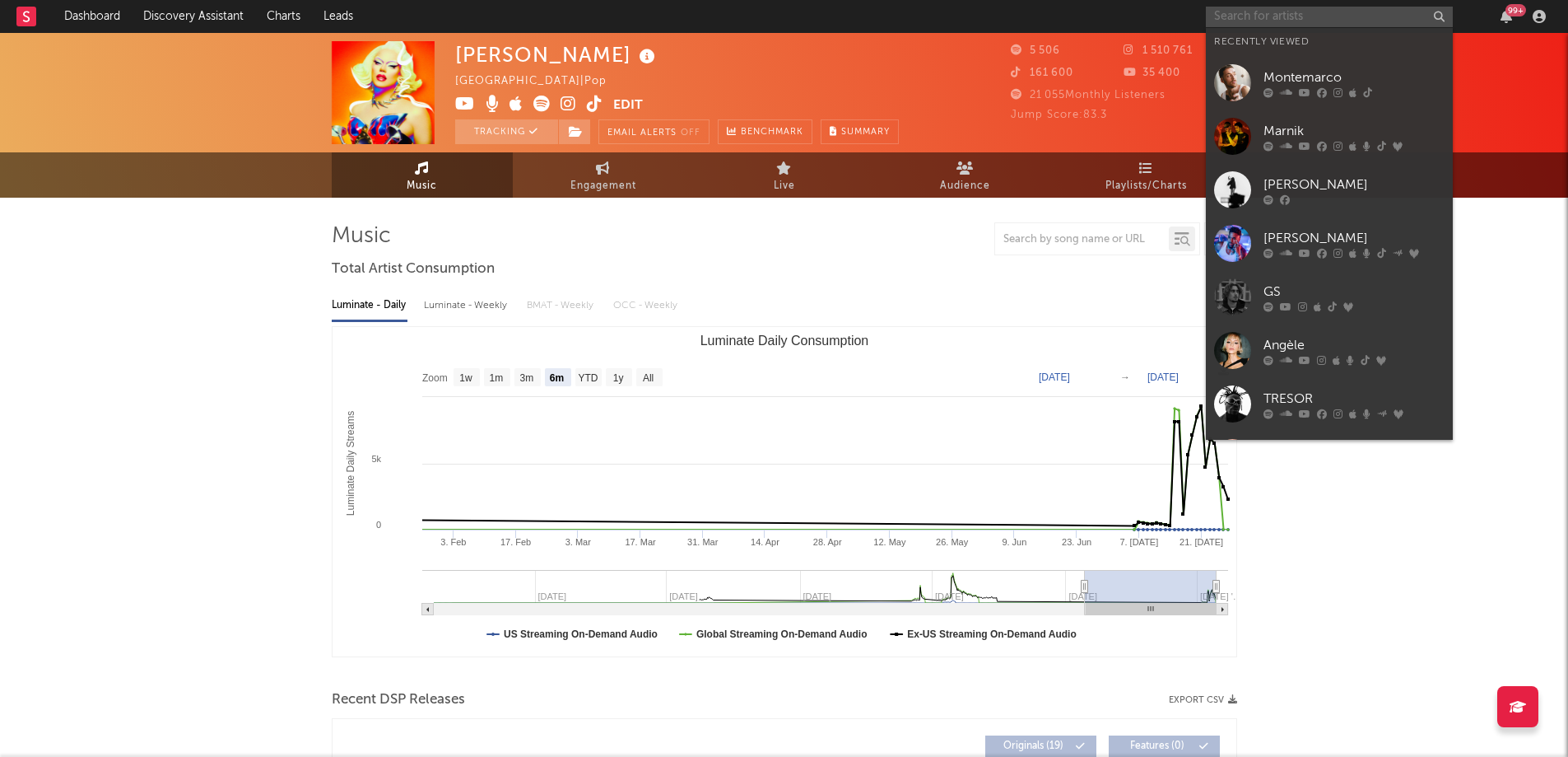
click at [1266, 20] on input "text" at bounding box center [1329, 16] width 247 height 20
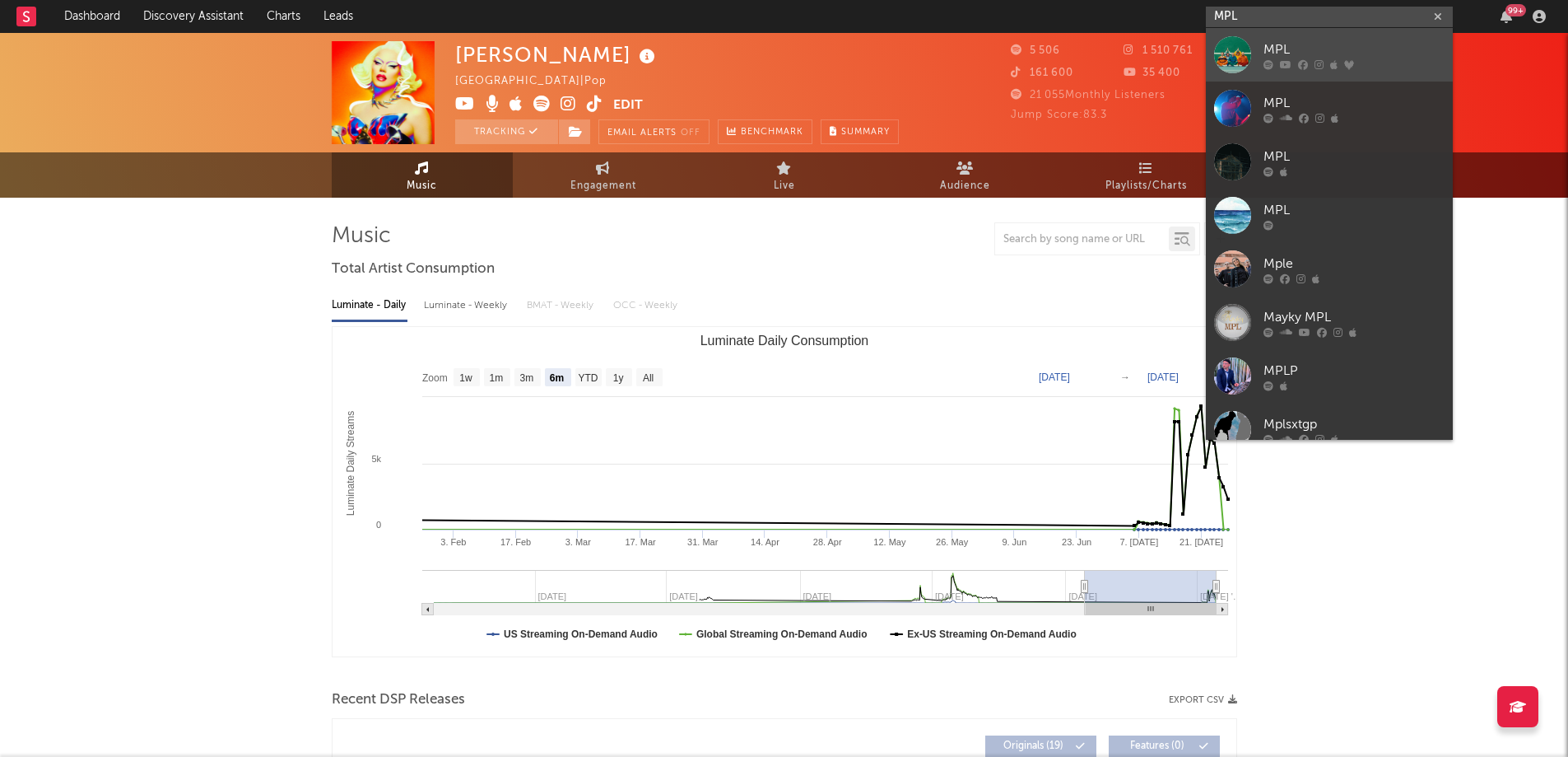
type input "MPL"
click at [1272, 54] on div "MPL" at bounding box center [1354, 49] width 181 height 20
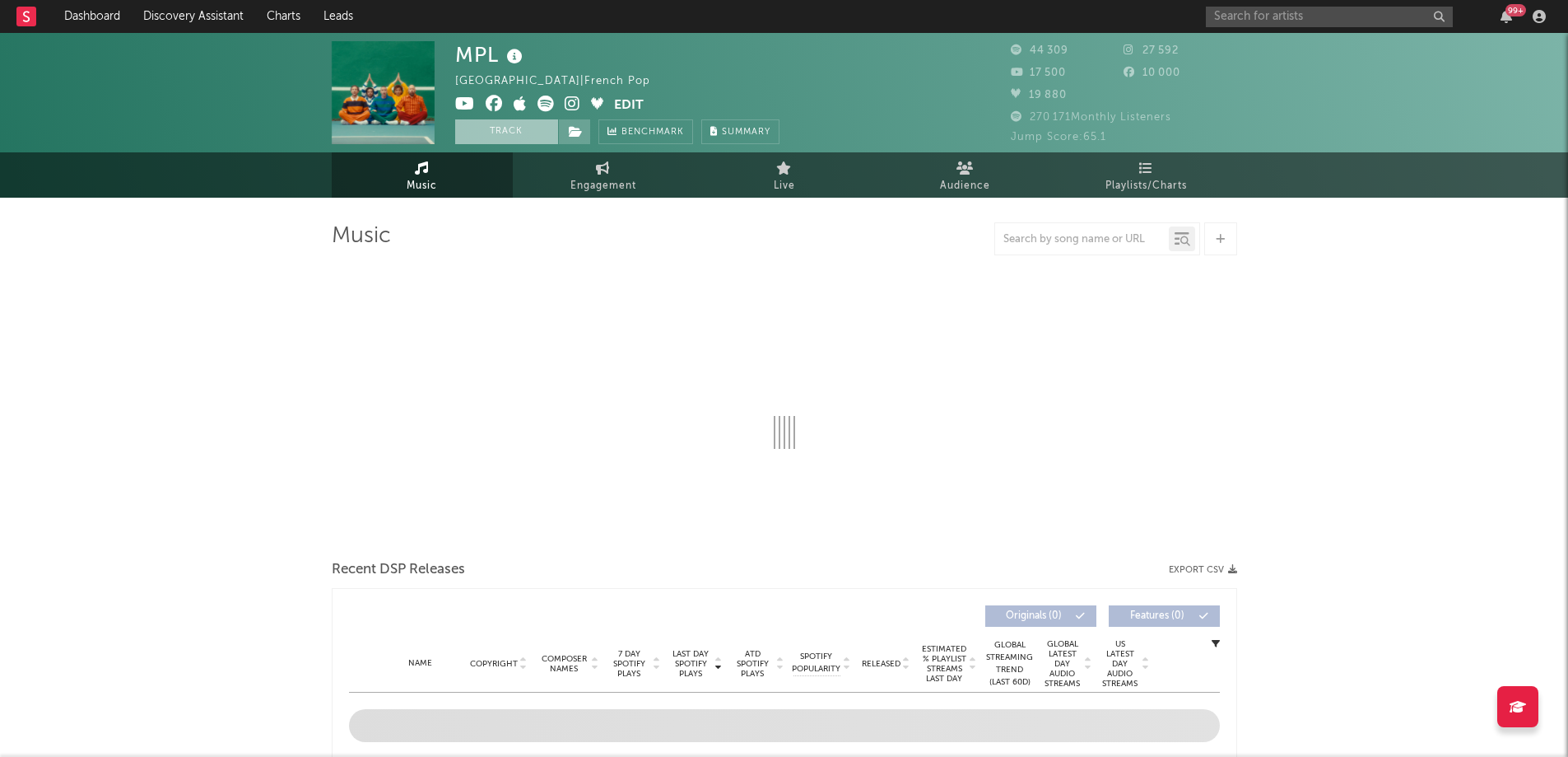
click at [511, 128] on button "Track" at bounding box center [506, 132] width 103 height 25
select select "6m"
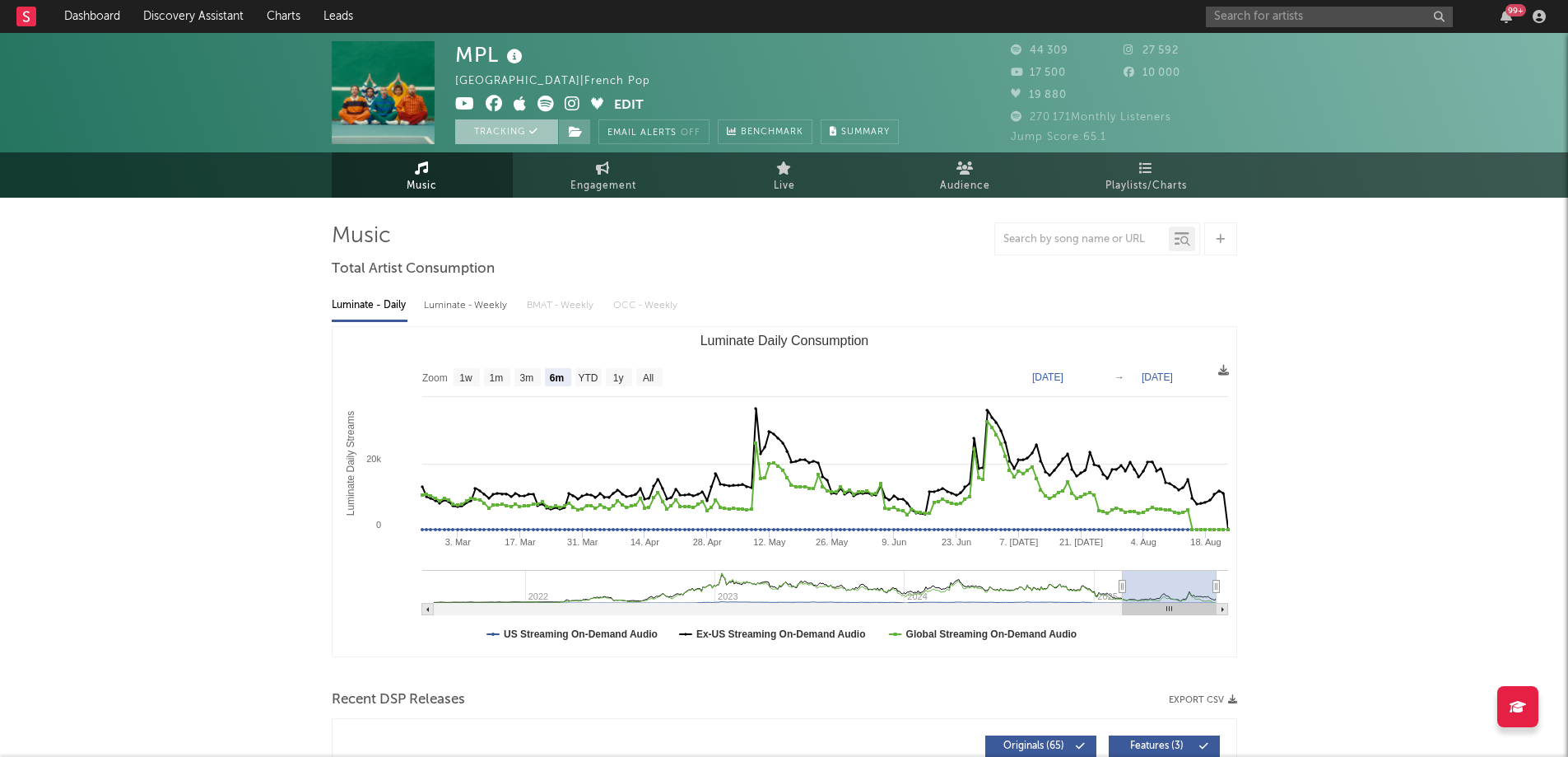
select select "6m"
click at [1238, 12] on input "text" at bounding box center [1329, 16] width 247 height 20
click at [101, 9] on link "Dashboard" at bounding box center [92, 16] width 79 height 33
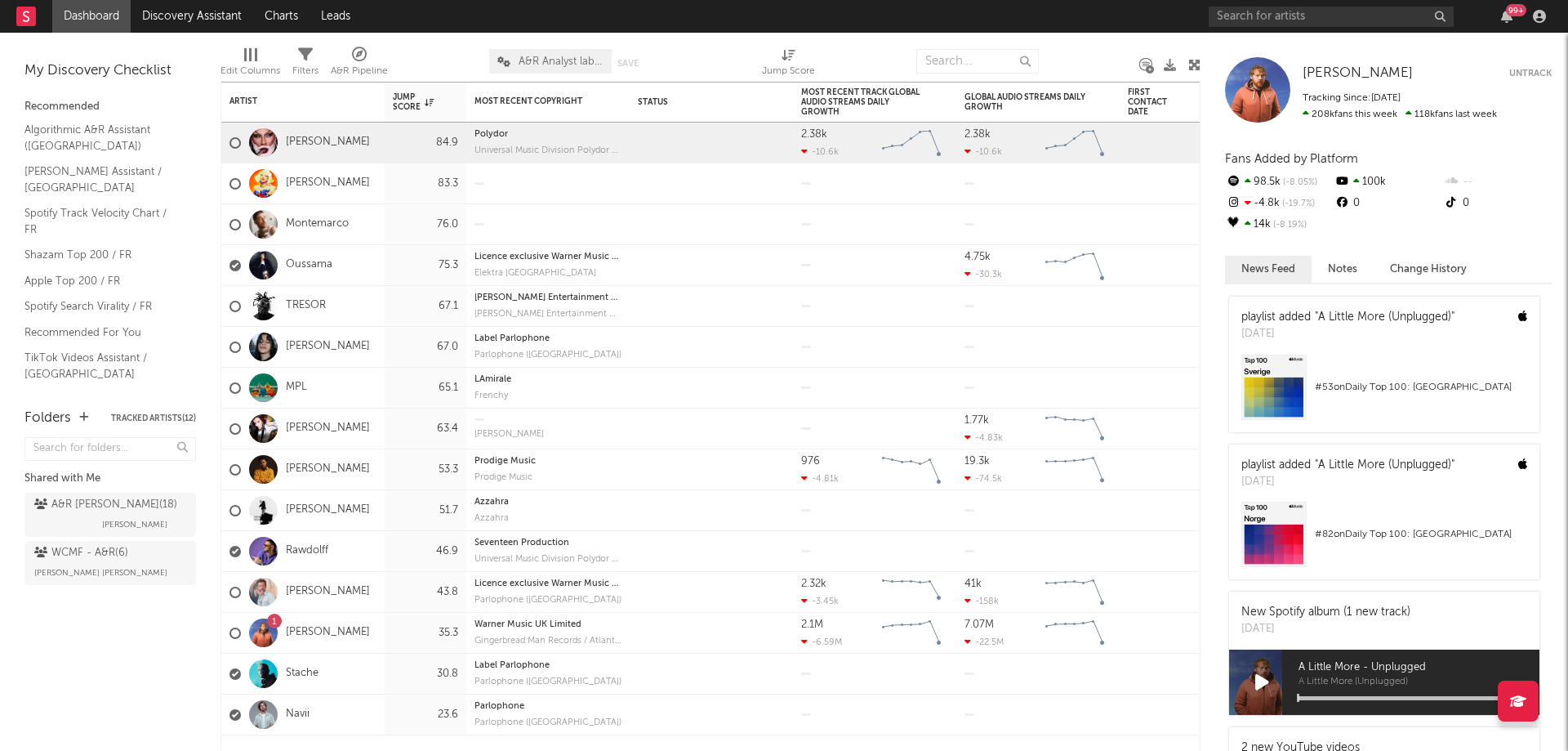
click at [271, 137] on div at bounding box center [263, 143] width 29 height 29
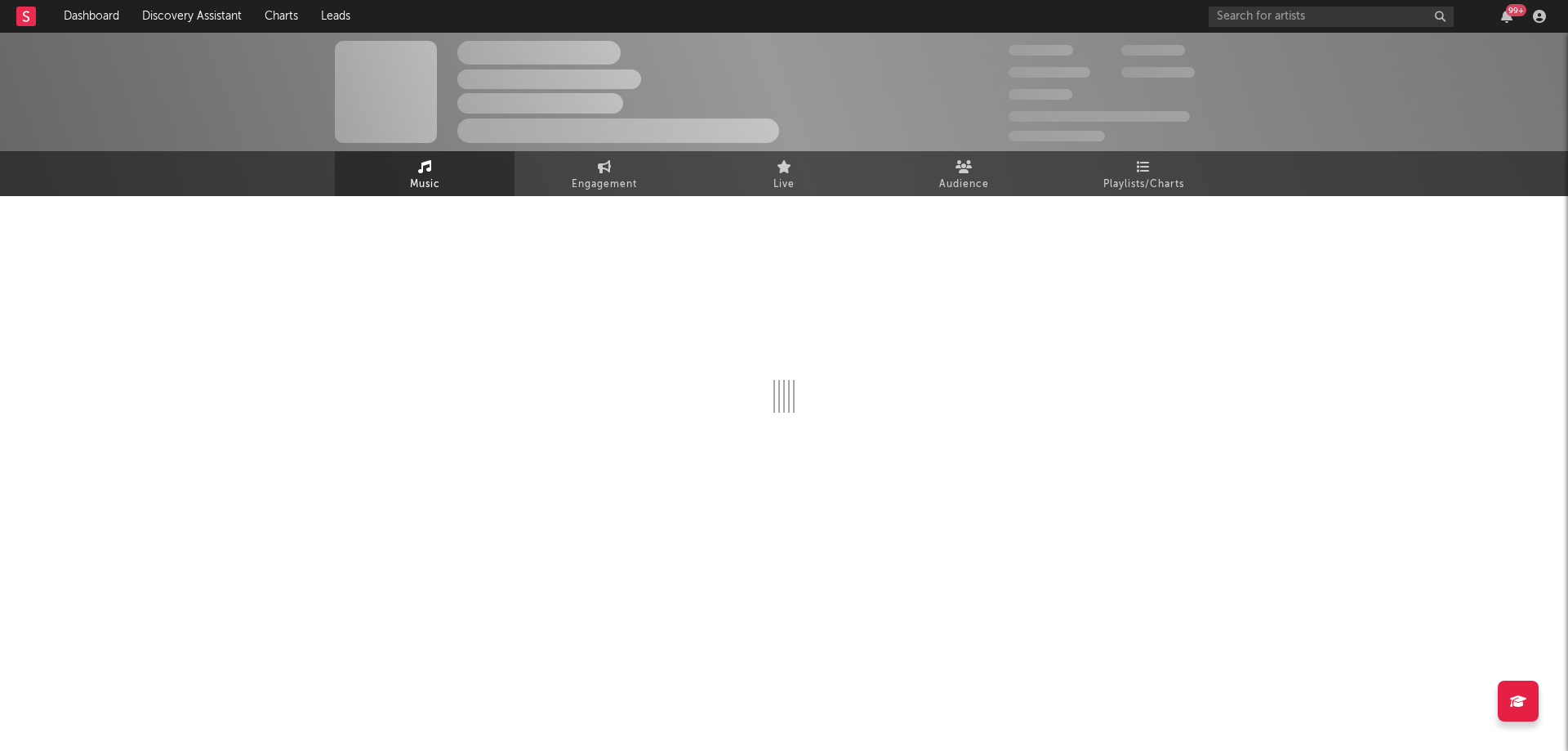
select select "6m"
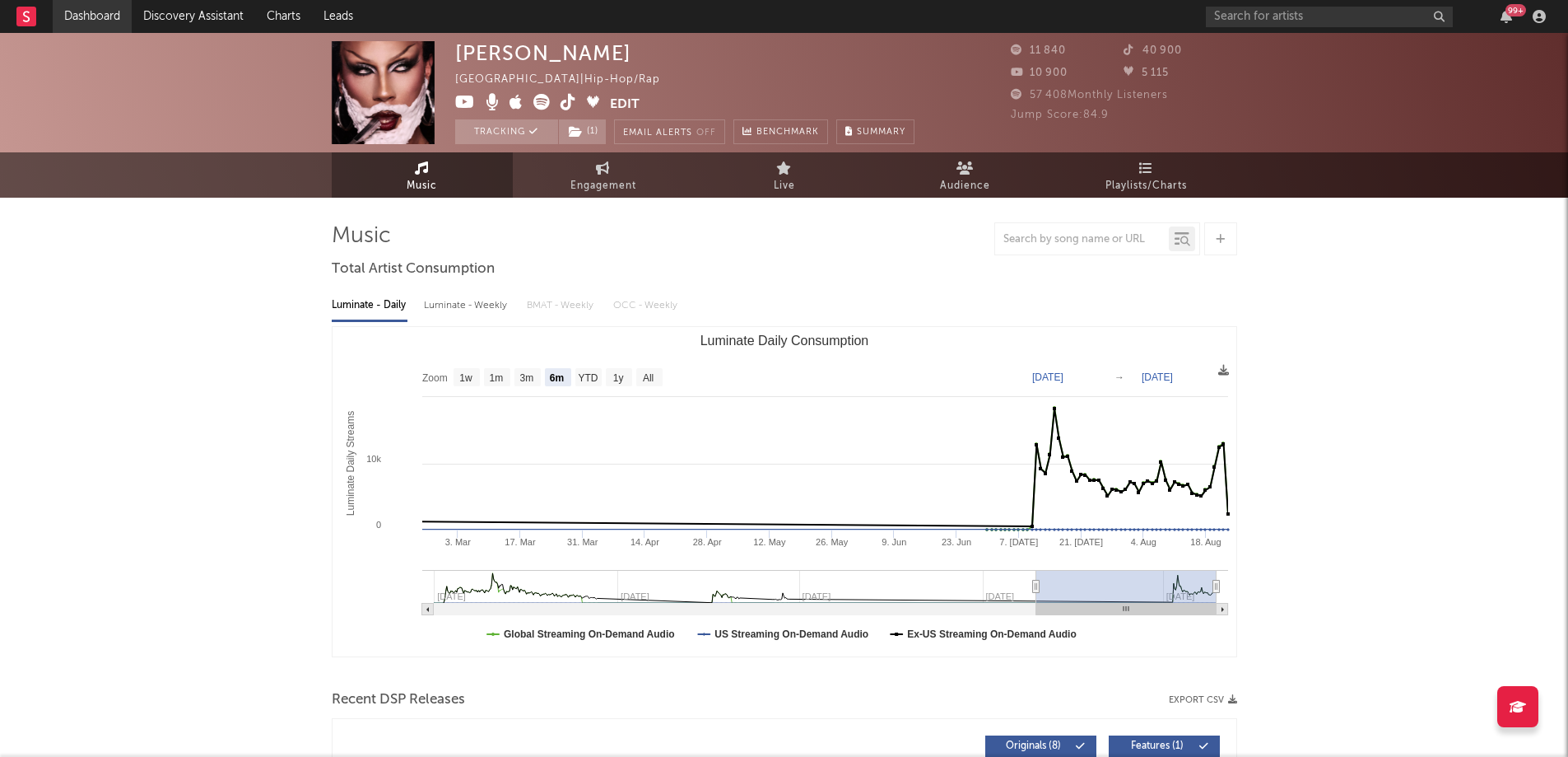
click at [83, 14] on link "Dashboard" at bounding box center [92, 16] width 79 height 33
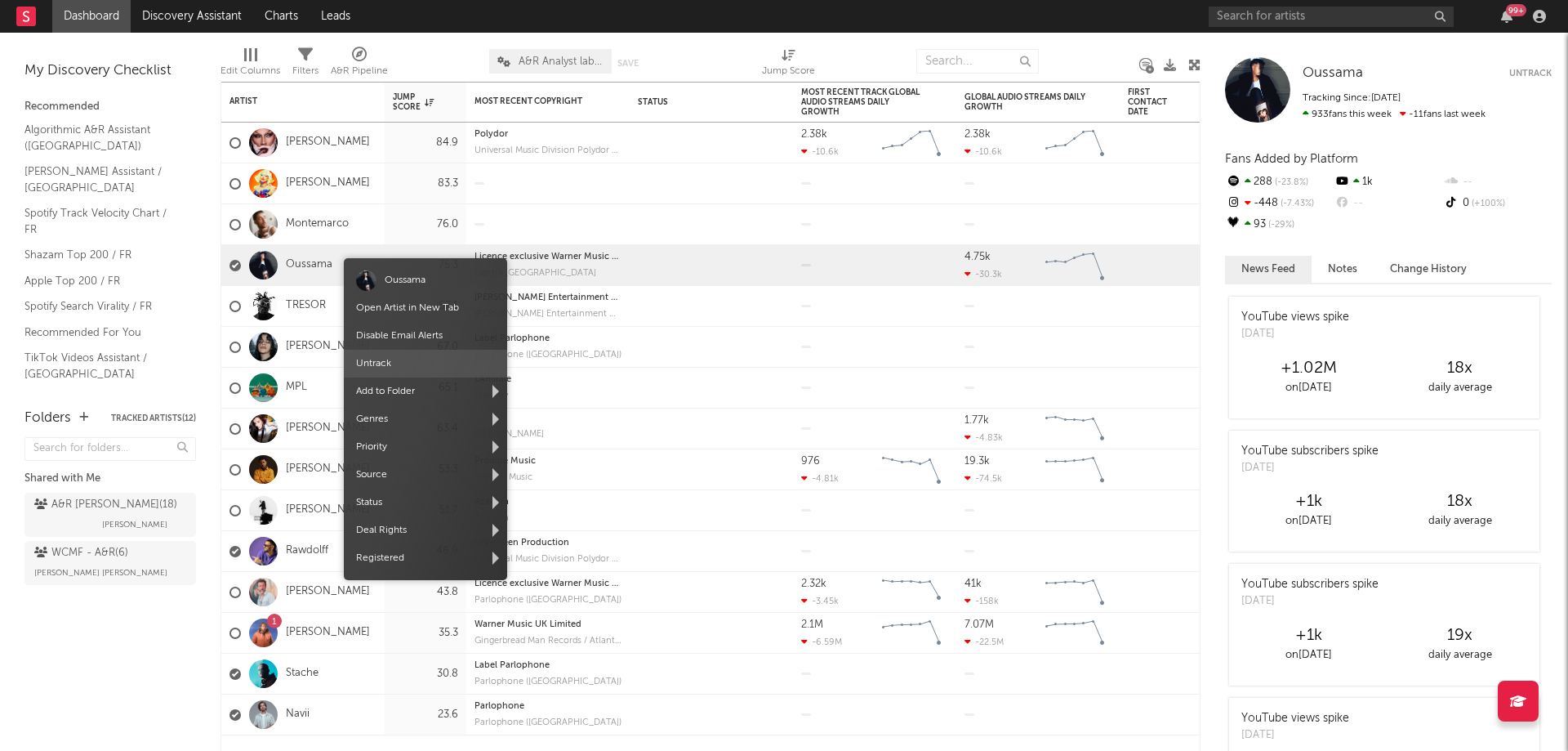
click at [400, 357] on span "Untrack" at bounding box center [425, 363] width 163 height 28
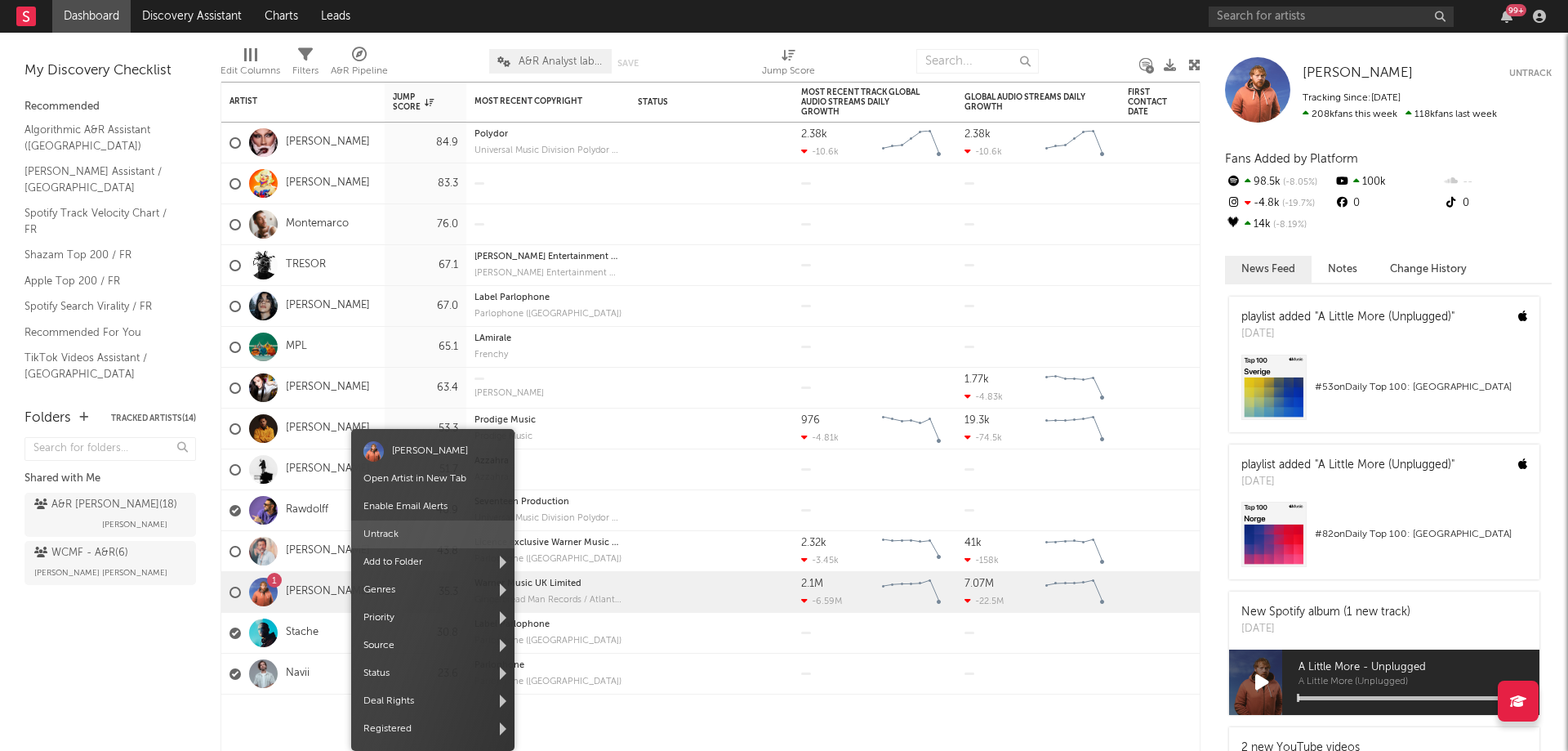
click at [398, 537] on span "Untrack" at bounding box center [432, 534] width 163 height 28
